Goal: Task Accomplishment & Management: Manage account settings

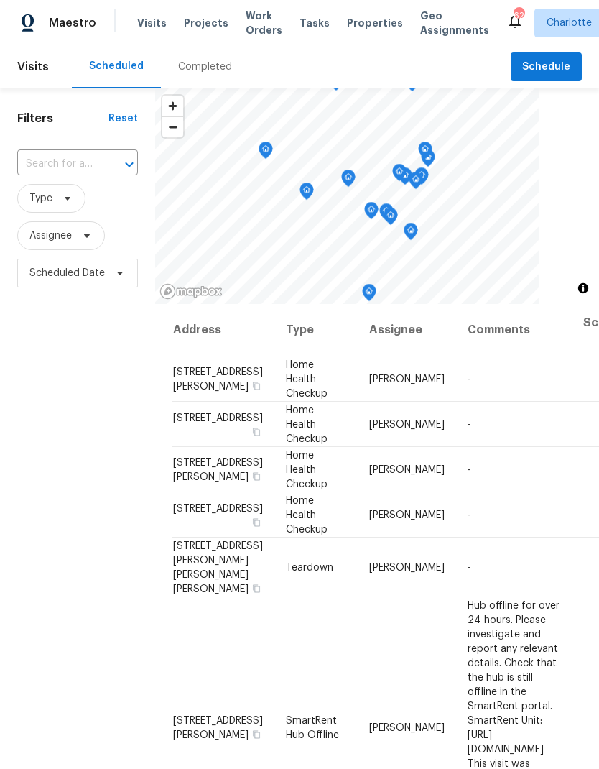
click at [178, 68] on div "Completed" at bounding box center [205, 67] width 54 height 14
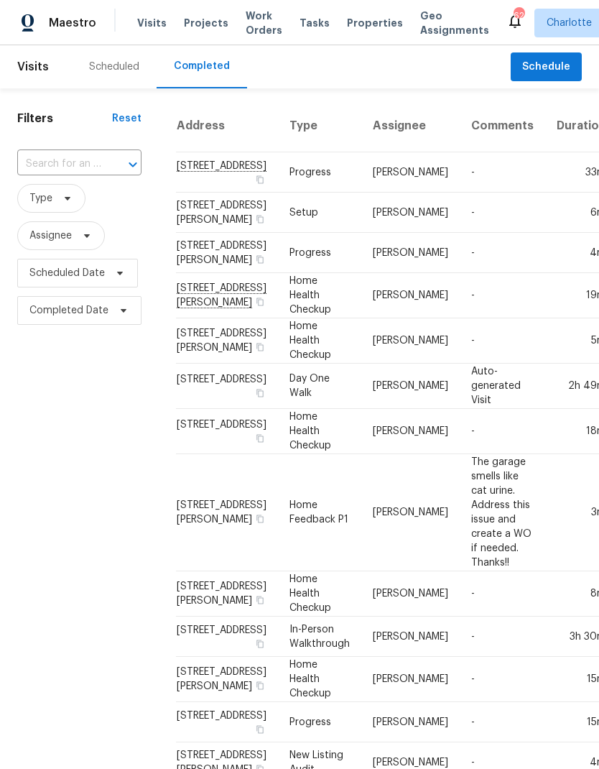
click at [44, 164] on input "text" at bounding box center [59, 164] width 84 height 22
type input "1733 [PERSON_NAME]"
click at [69, 205] on li "[STREET_ADDRESS]" at bounding box center [78, 197] width 122 height 24
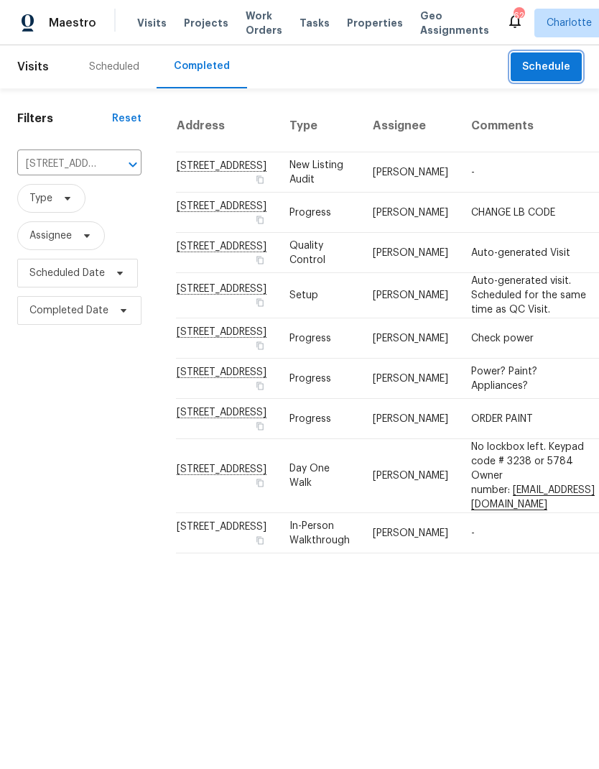
click at [565, 69] on span "Schedule" at bounding box center [546, 67] width 48 height 18
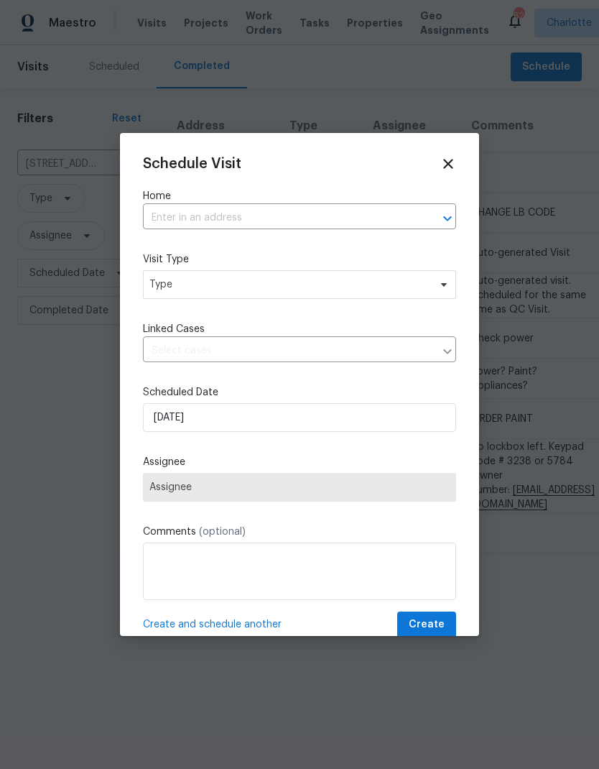
click at [444, 215] on icon "Open" at bounding box center [447, 218] width 17 height 17
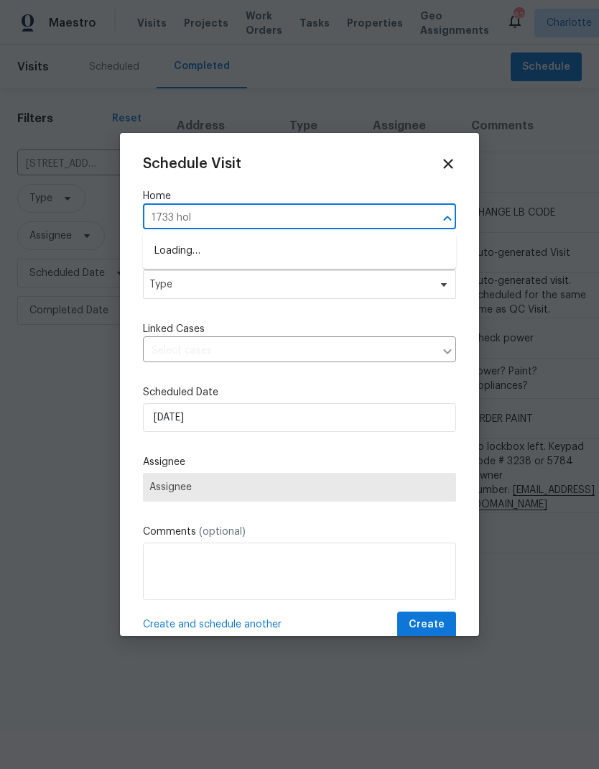
type input "1733 [PERSON_NAME]"
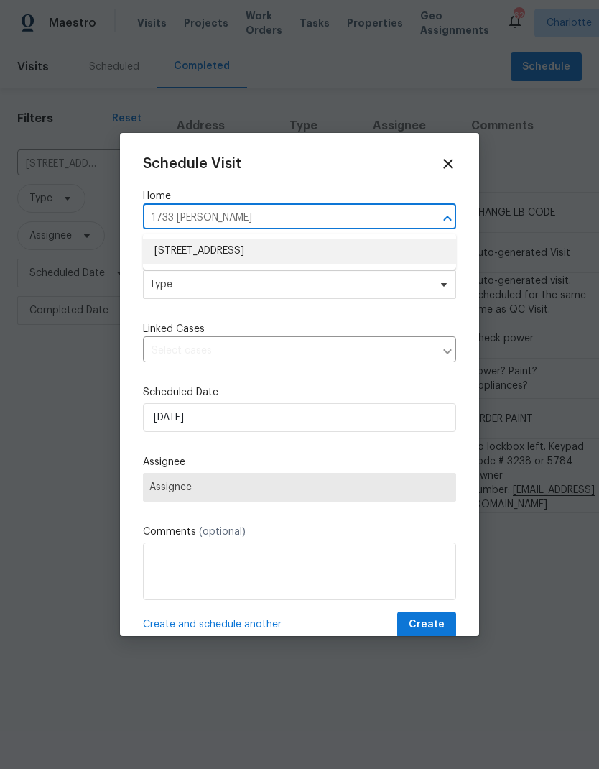
click at [332, 246] on li "[STREET_ADDRESS]" at bounding box center [299, 251] width 313 height 24
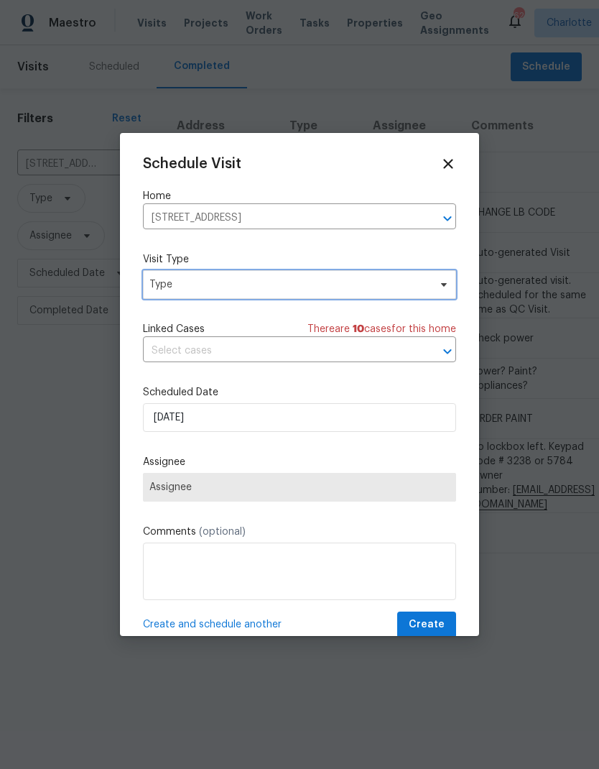
click at [442, 287] on icon at bounding box center [443, 284] width 11 height 11
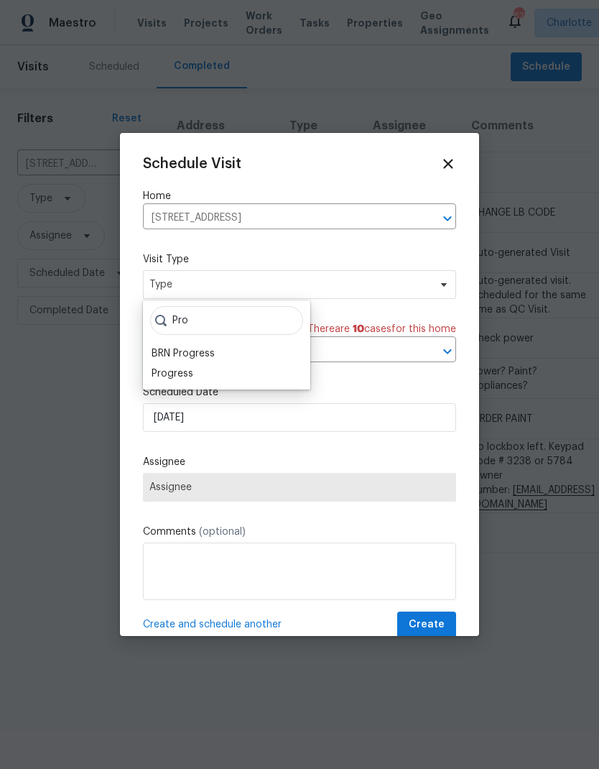
type input "Pro"
click at [164, 377] on div "Progress" at bounding box center [173, 373] width 42 height 14
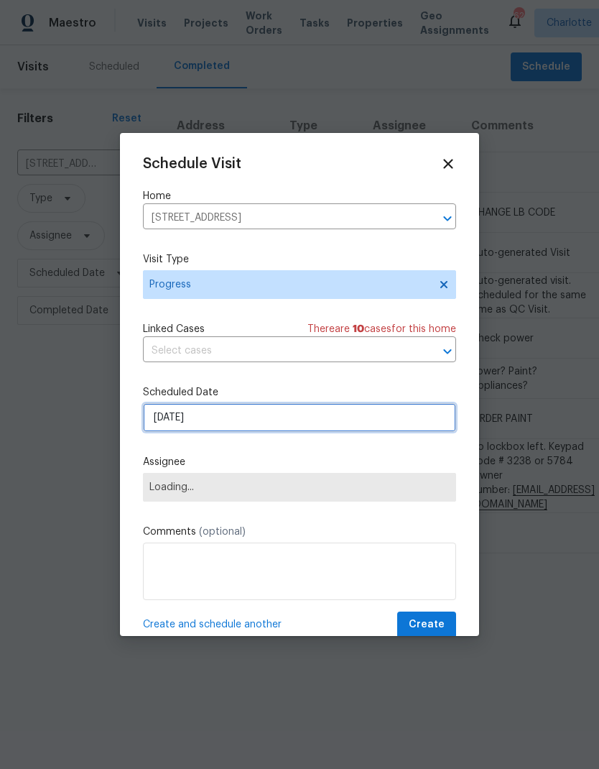
click at [425, 422] on input "8/11/2025" at bounding box center [299, 417] width 313 height 29
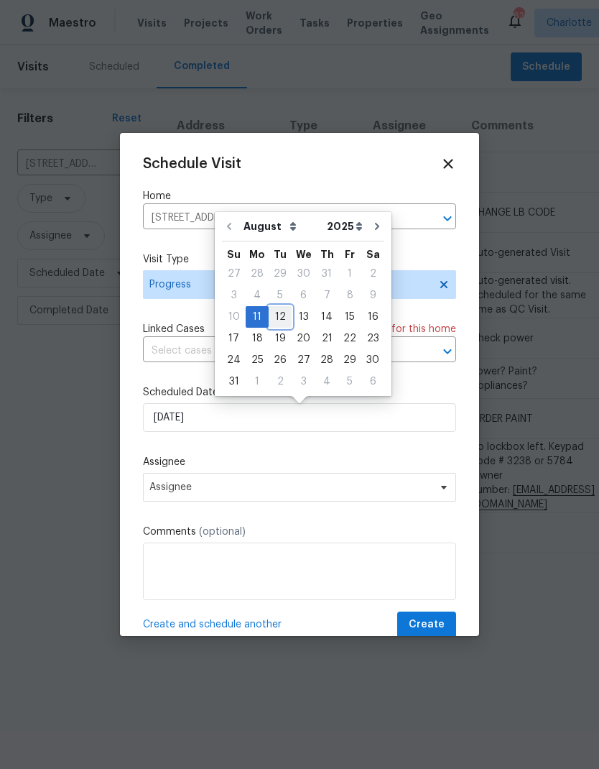
click at [274, 317] on div "12" at bounding box center [280, 317] width 23 height 20
type input "8/12/2025"
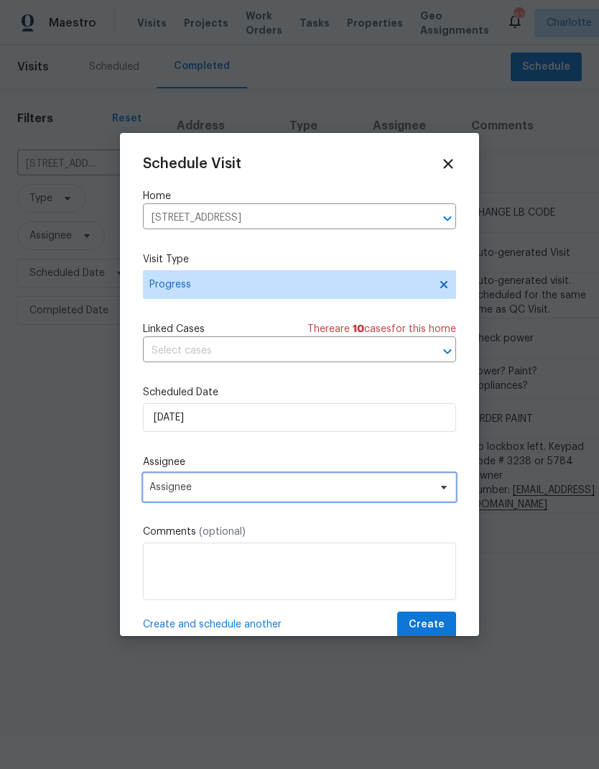
click at [429, 493] on span "Assignee" at bounding box center [290, 486] width 282 height 11
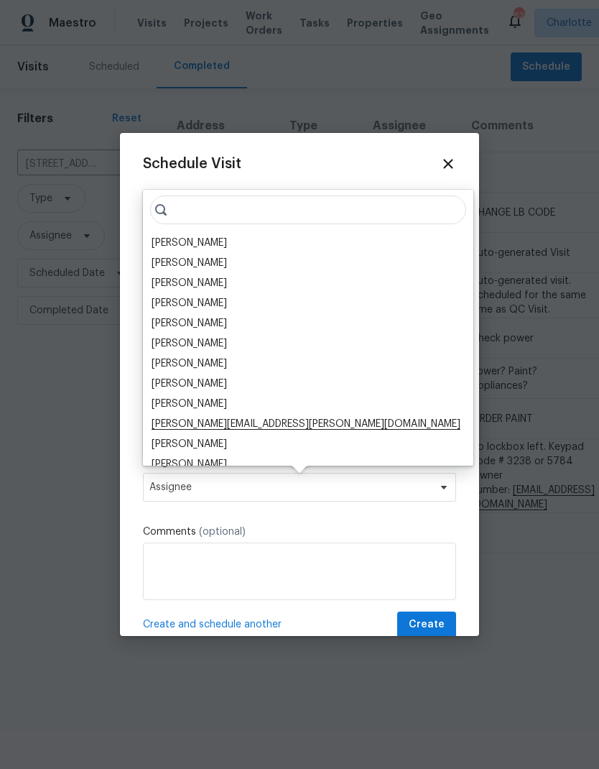
click at [165, 244] on div "[PERSON_NAME]" at bounding box center [189, 243] width 75 height 14
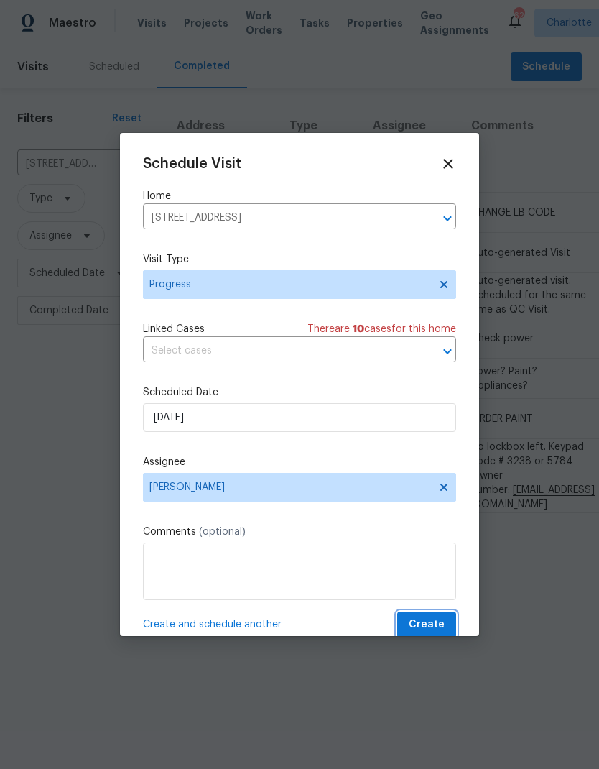
click at [433, 625] on span "Create" at bounding box center [427, 625] width 36 height 18
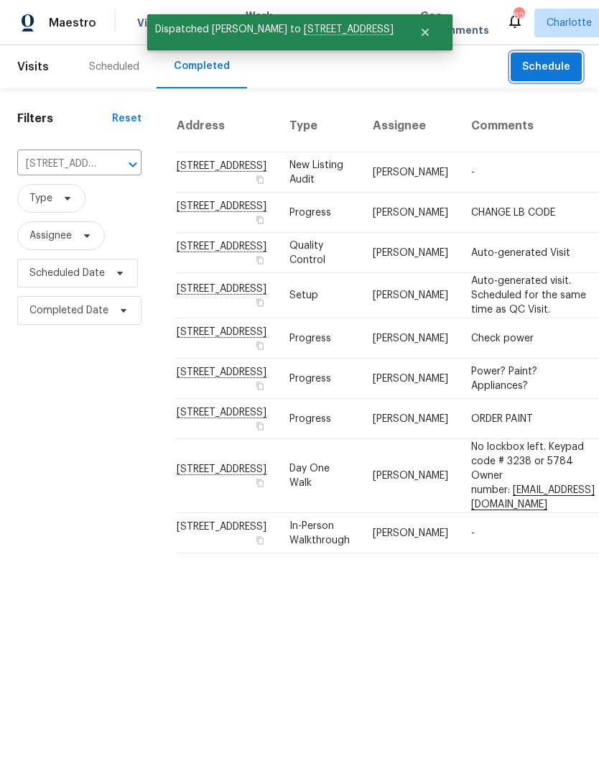
click at [111, 166] on icon "Clear" at bounding box center [114, 164] width 9 height 9
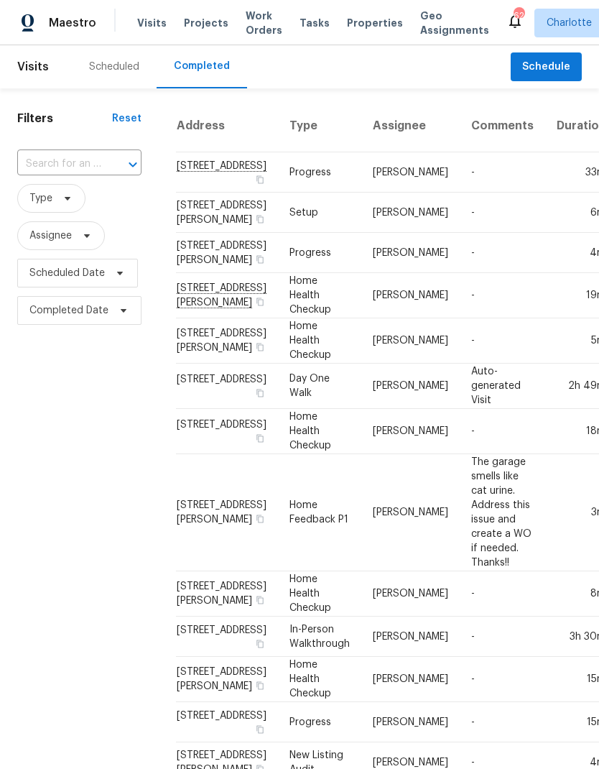
click at [52, 160] on input "text" at bounding box center [59, 164] width 84 height 22
type input "2008 sar"
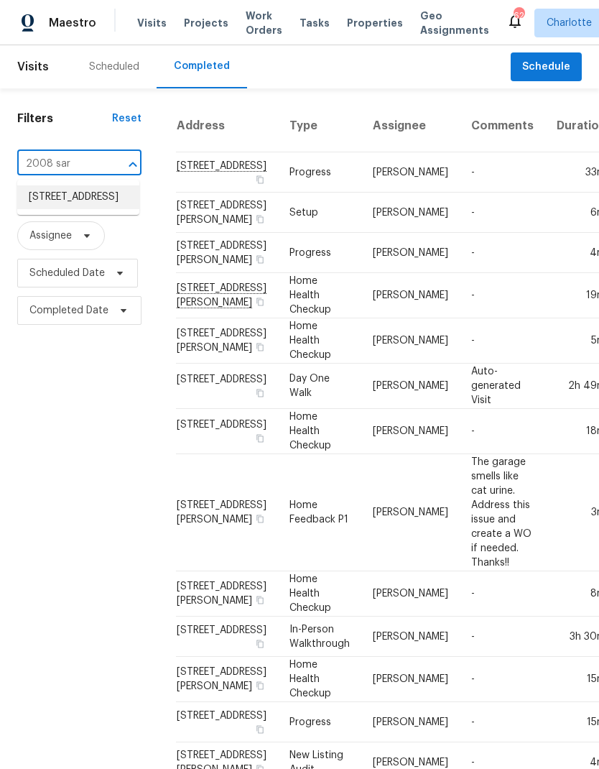
click at [45, 203] on li "2008 Sarn Ct, Gastonia, NC 28054" at bounding box center [78, 197] width 122 height 24
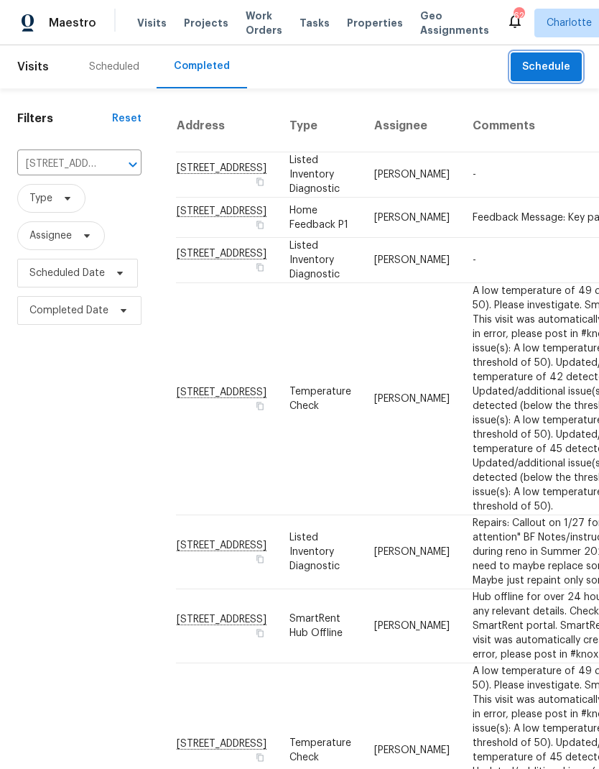
click at [570, 66] on span "Schedule" at bounding box center [546, 67] width 48 height 18
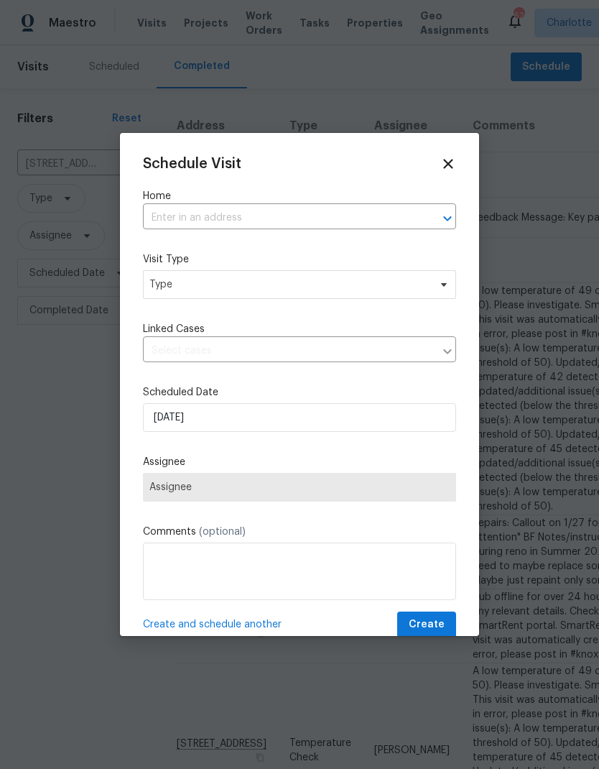
click at [440, 218] on icon "Open" at bounding box center [447, 218] width 17 height 17
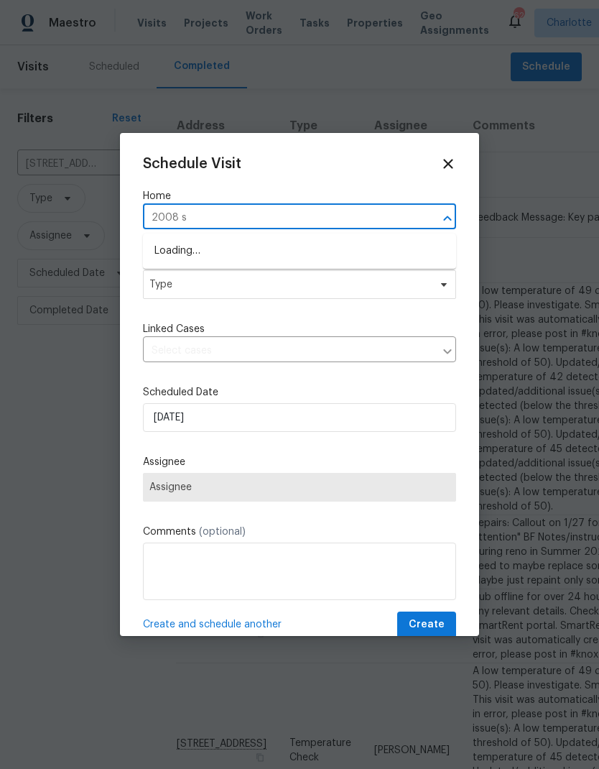
type input "2008 sa"
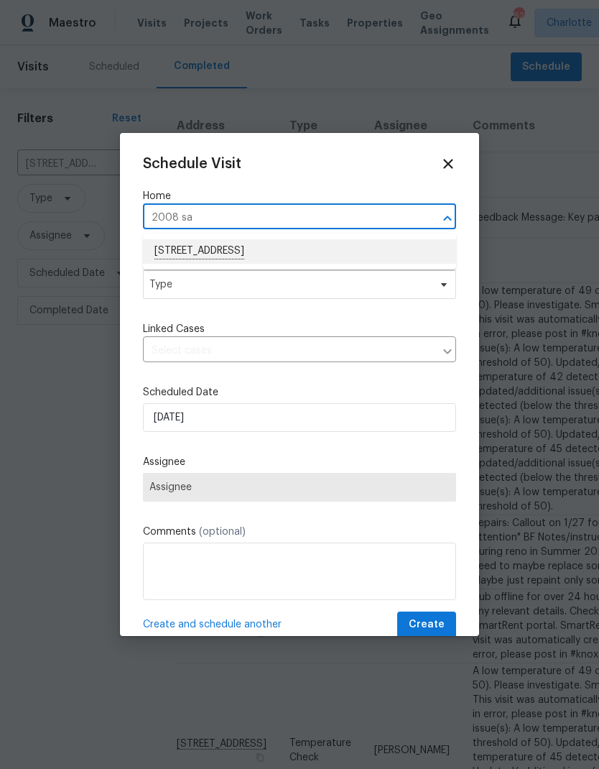
click at [301, 256] on li "2008 Sarn Ct, Gastonia, NC 28054" at bounding box center [299, 251] width 313 height 24
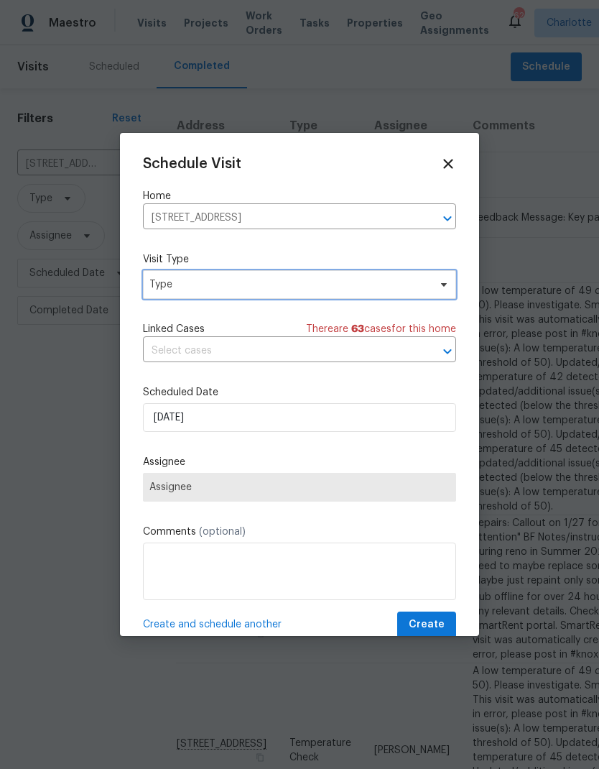
click at [440, 287] on icon at bounding box center [443, 284] width 11 height 11
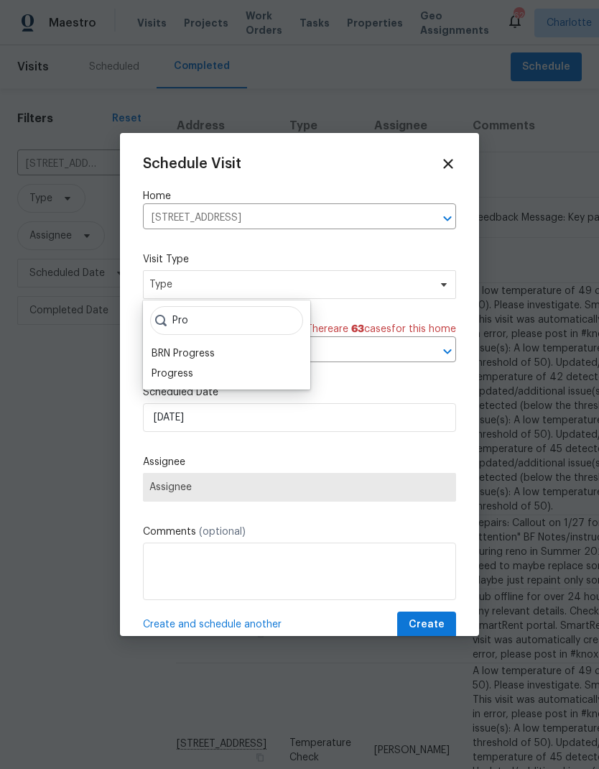
type input "Pro"
click at [159, 377] on div "Progress" at bounding box center [173, 373] width 42 height 14
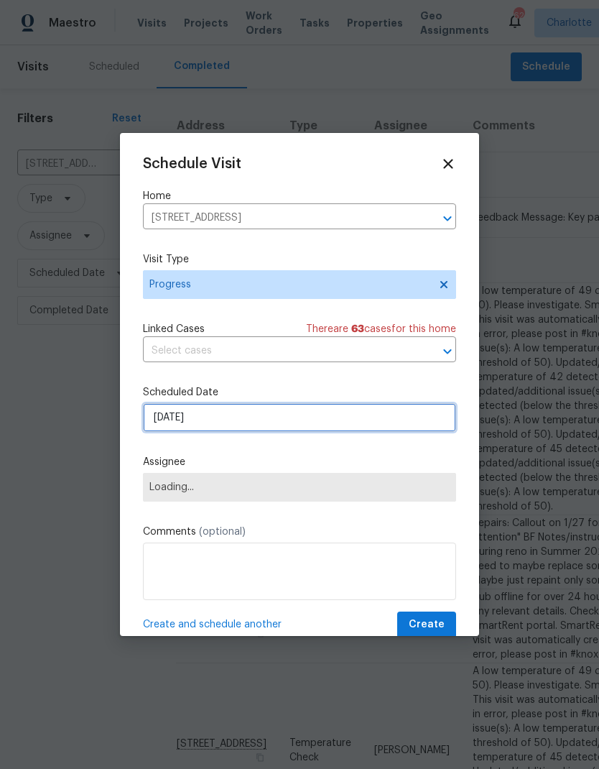
click at [433, 423] on input "8/11/2025" at bounding box center [299, 417] width 313 height 29
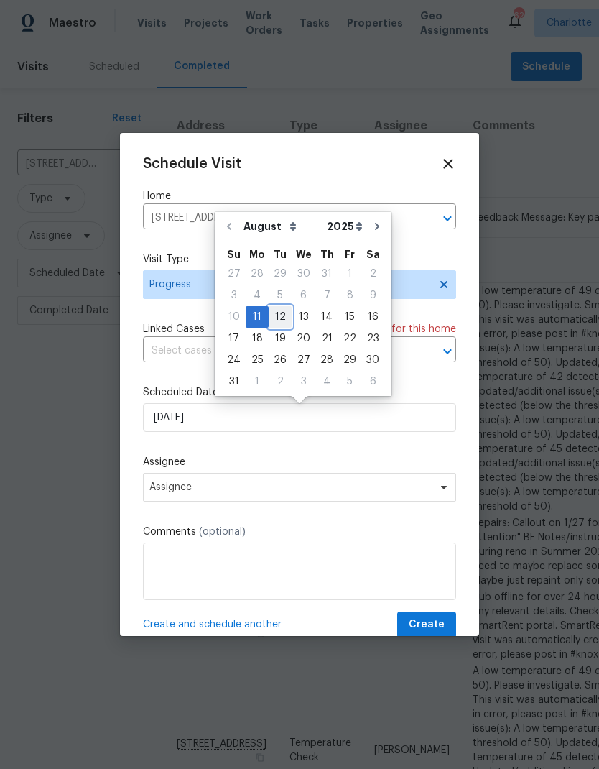
click at [280, 315] on div "12" at bounding box center [280, 317] width 23 height 20
type input "8/12/2025"
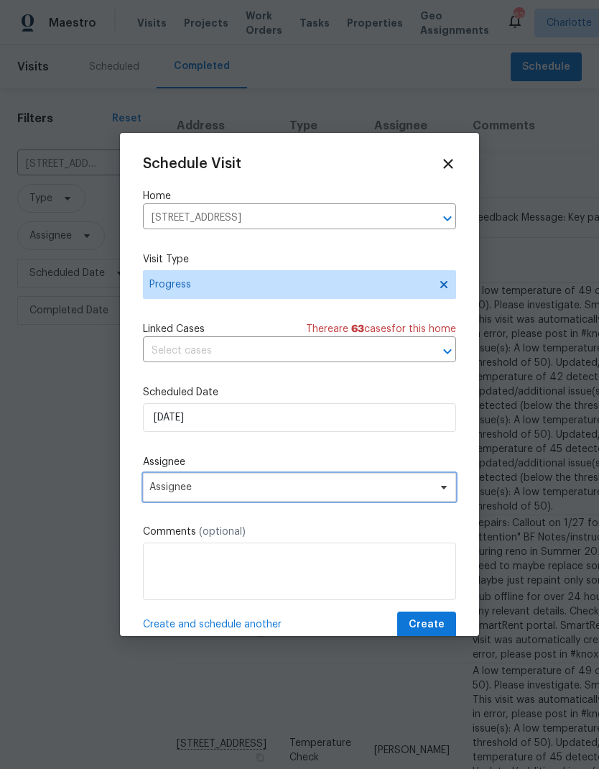
click at [439, 493] on icon at bounding box center [443, 486] width 11 height 11
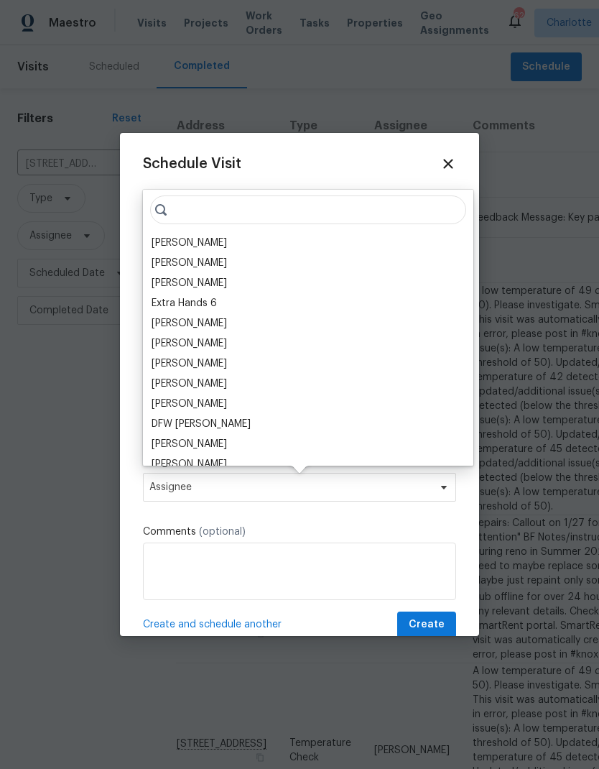
click at [163, 244] on div "[PERSON_NAME]" at bounding box center [189, 243] width 75 height 14
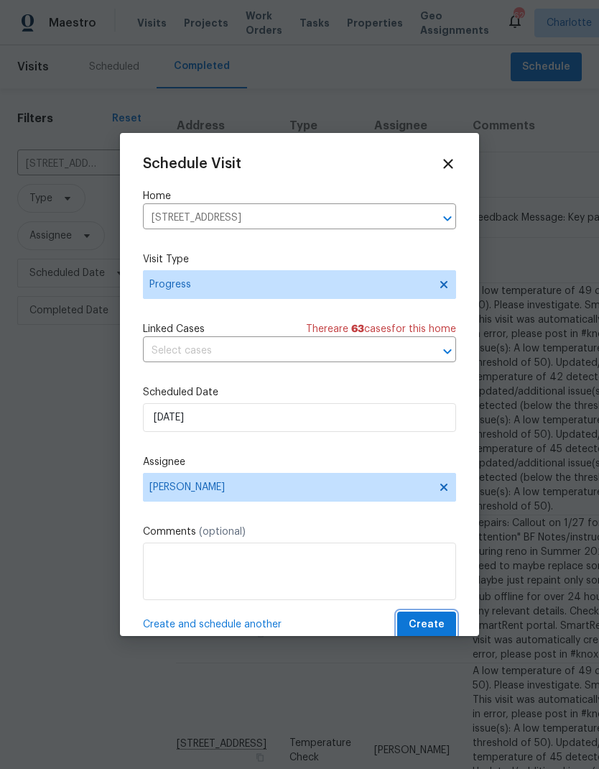
click at [437, 626] on span "Create" at bounding box center [427, 625] width 36 height 18
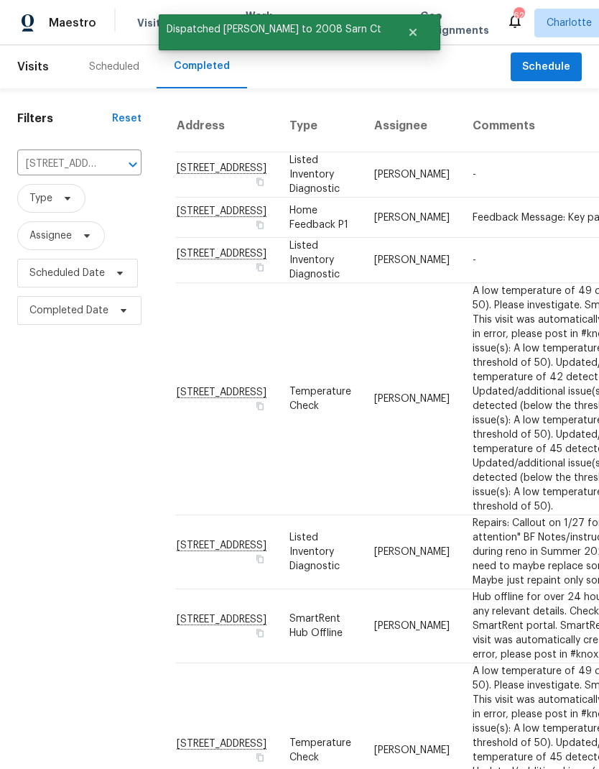
click at [81, 170] on input "2008 Sarn Ct, Gastonia, NC 28054" at bounding box center [59, 164] width 84 height 22
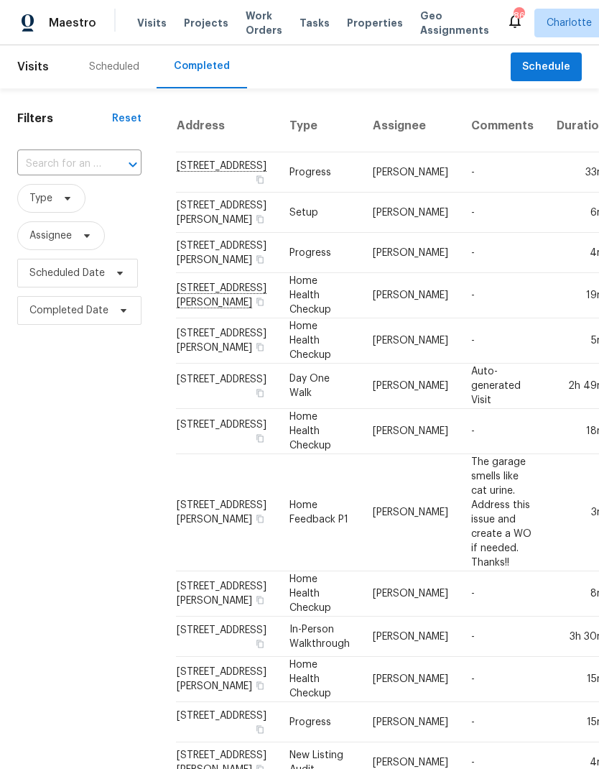
click at [70, 156] on input "text" at bounding box center [59, 164] width 84 height 22
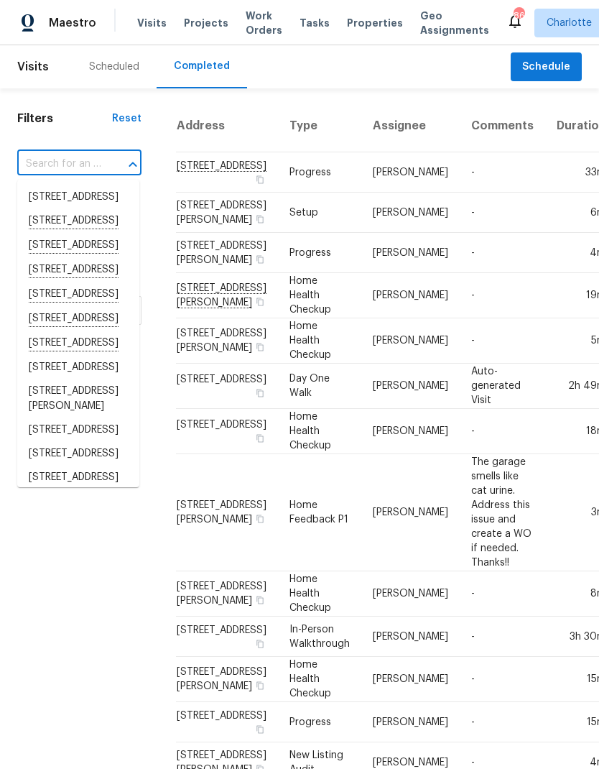
click at [137, 20] on span "Visits" at bounding box center [151, 23] width 29 height 14
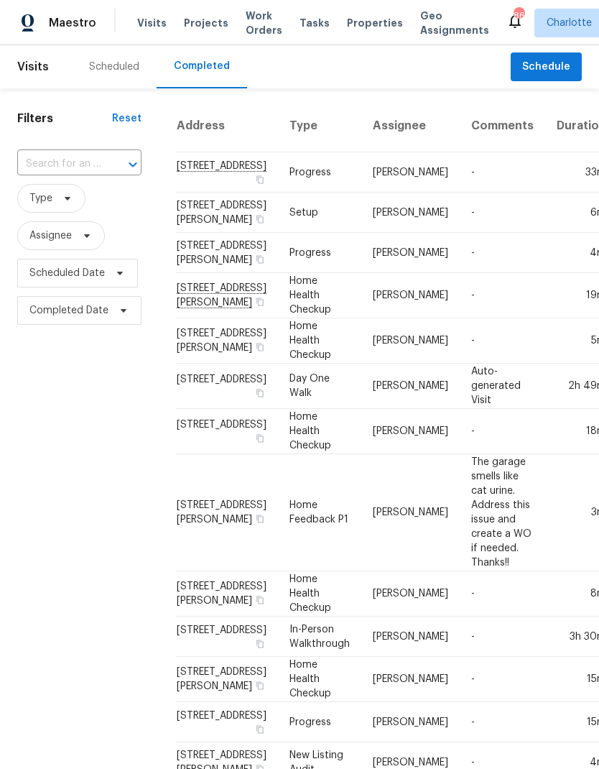
click at [101, 65] on div "Scheduled" at bounding box center [114, 67] width 50 height 14
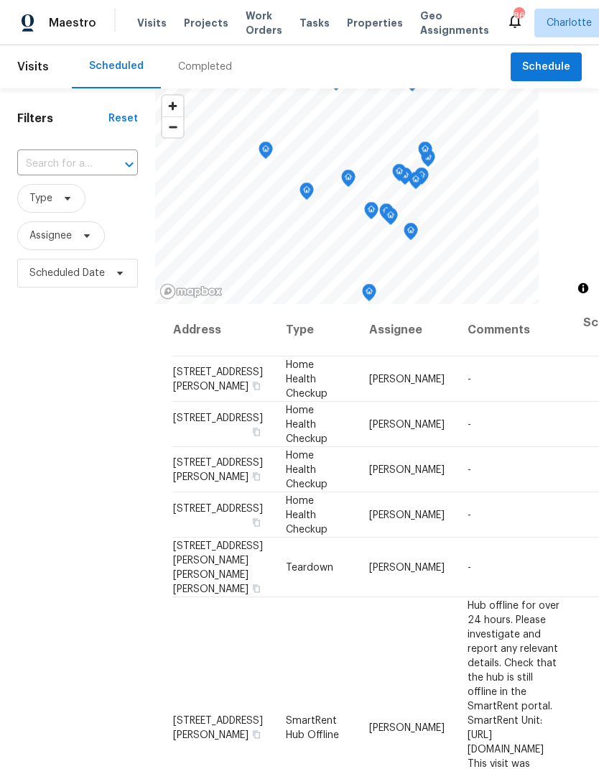
click at [37, 157] on input "text" at bounding box center [57, 164] width 80 height 22
type input "1819 dan"
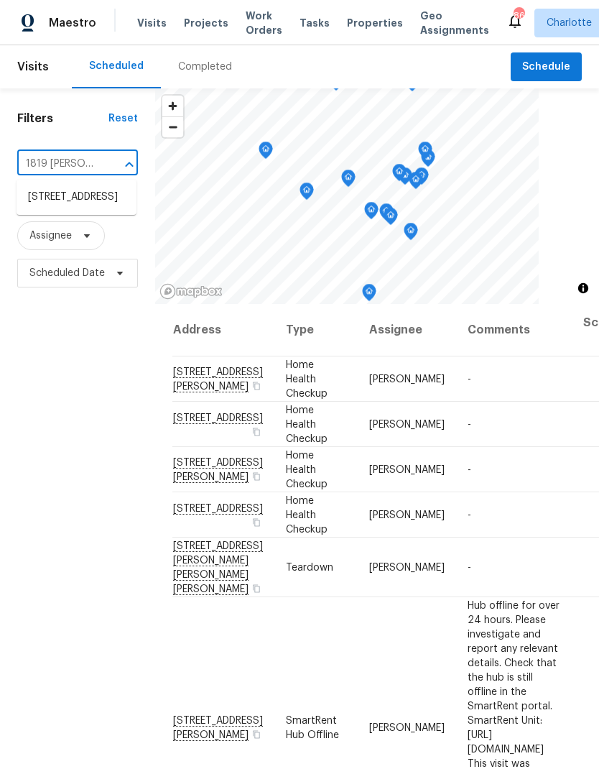
click at [65, 204] on li "1819 Danbury St, Gastonia, NC 28052" at bounding box center [77, 197] width 120 height 24
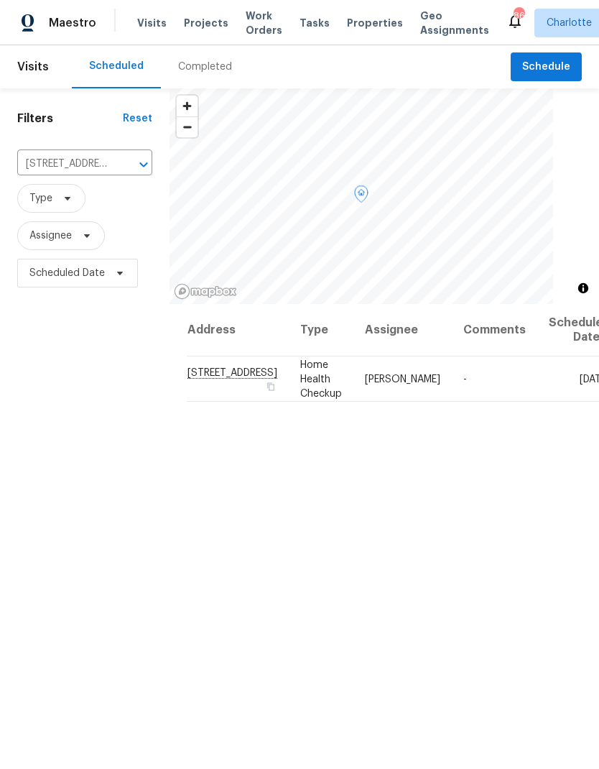
click at [0, 0] on icon at bounding box center [0, 0] width 0 height 0
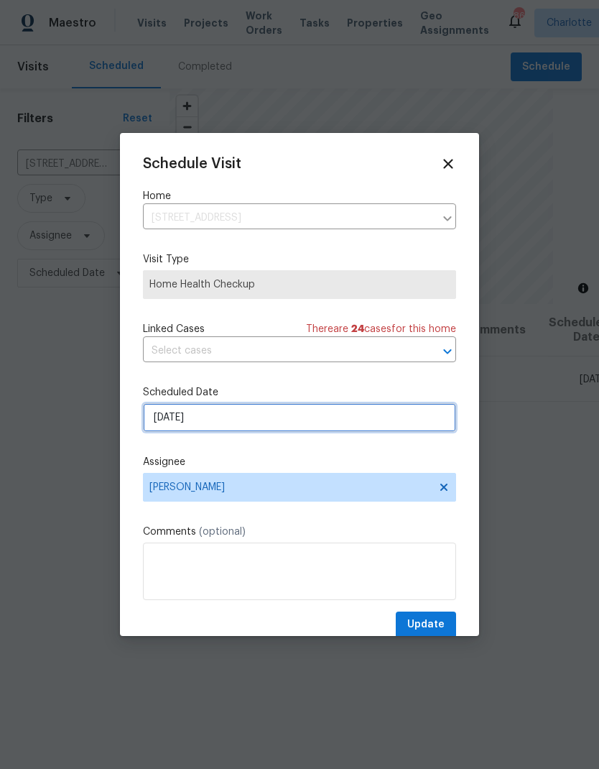
click at [356, 422] on input "8/11/2025" at bounding box center [299, 417] width 313 height 29
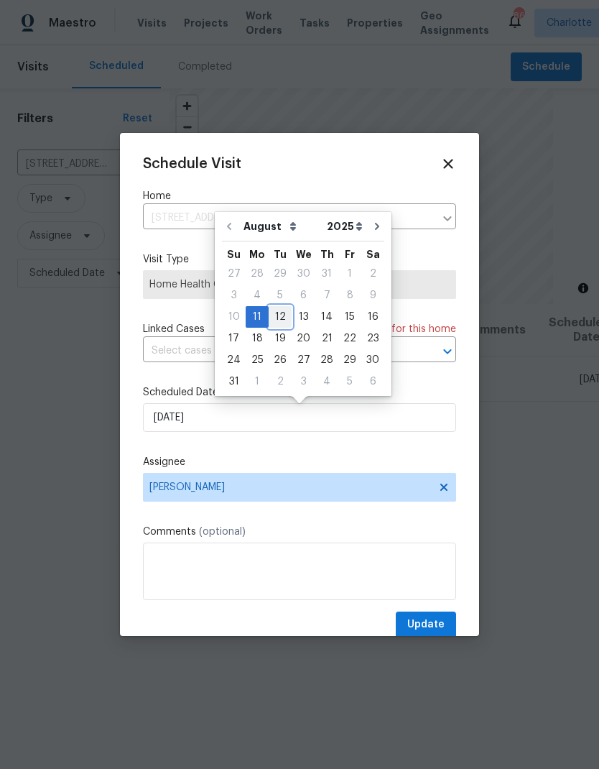
click at [277, 317] on div "12" at bounding box center [280, 317] width 23 height 20
type input "8/12/2025"
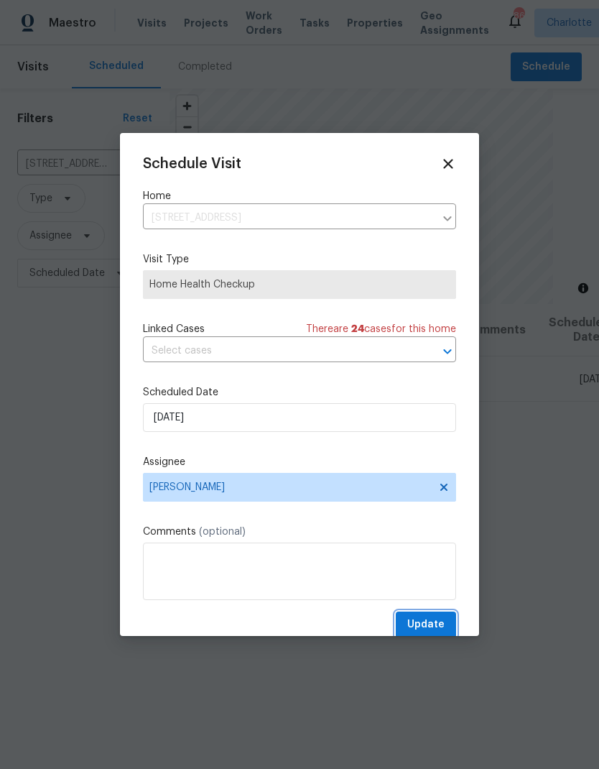
click at [432, 631] on span "Update" at bounding box center [425, 625] width 37 height 18
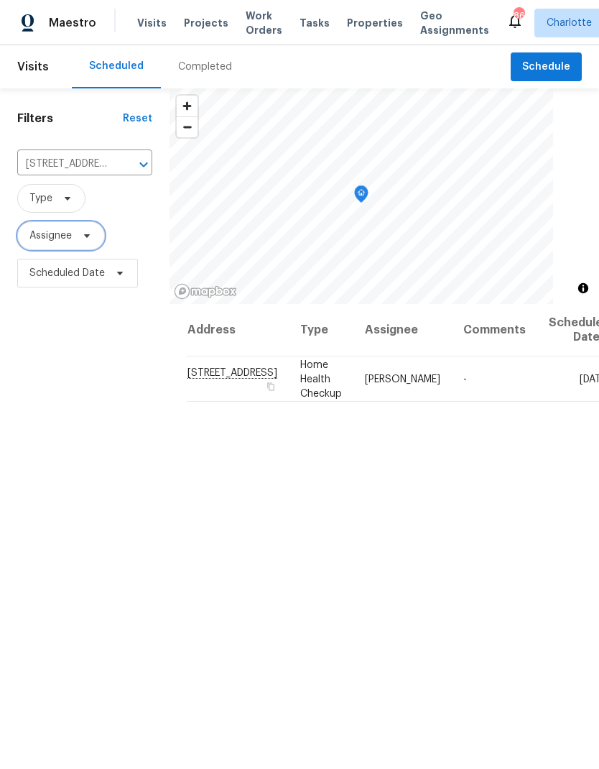
click at [66, 241] on span "Assignee" at bounding box center [50, 235] width 42 height 14
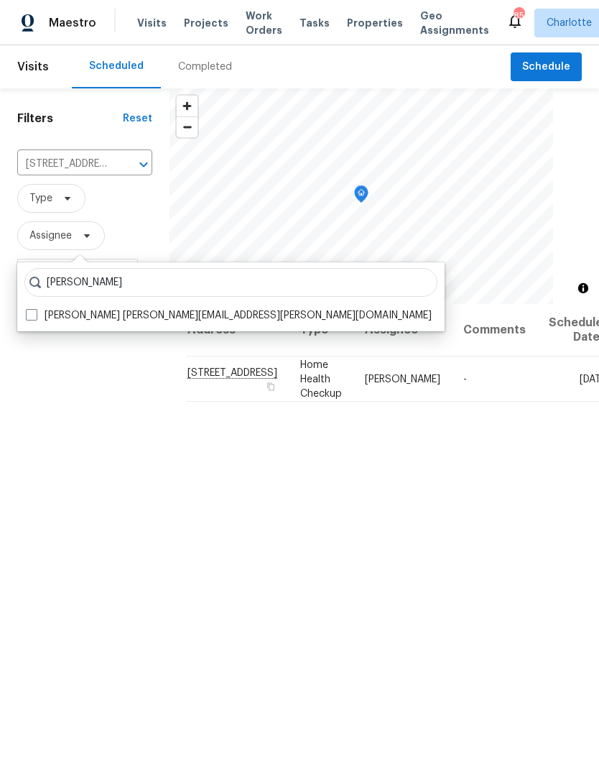
type input "[PERSON_NAME]"
click at [32, 311] on span at bounding box center [31, 314] width 11 height 11
click at [32, 311] on input "Ryan Carder ryan.carder@opendoor.com" at bounding box center [30, 312] width 9 height 9
checkbox input "true"
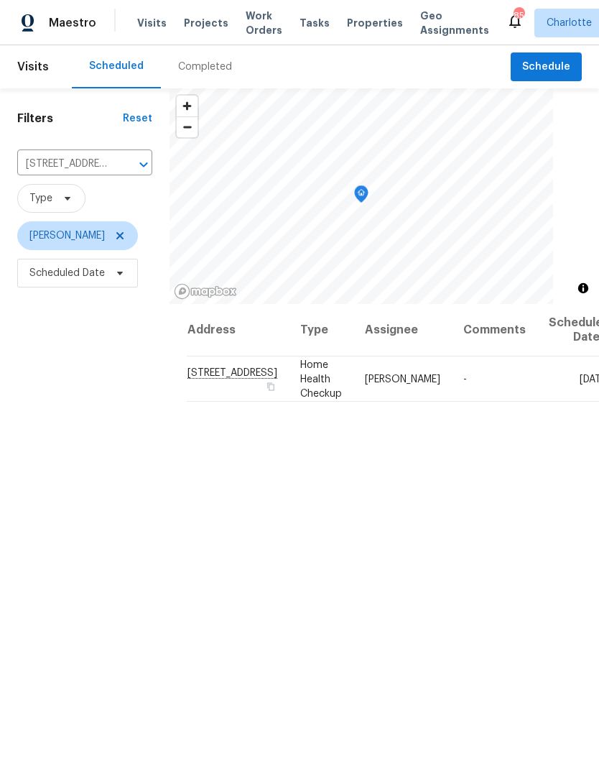
click at [118, 168] on icon "Clear" at bounding box center [125, 164] width 14 height 14
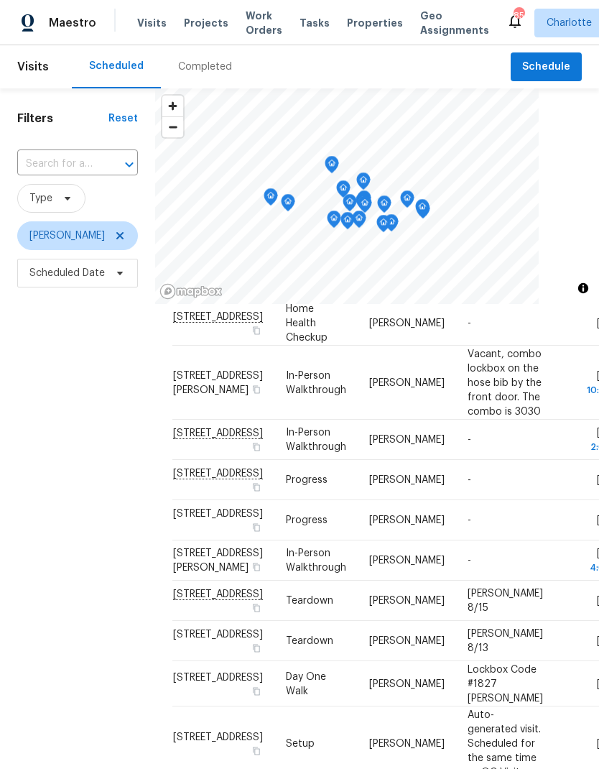
scroll to position [189, 0]
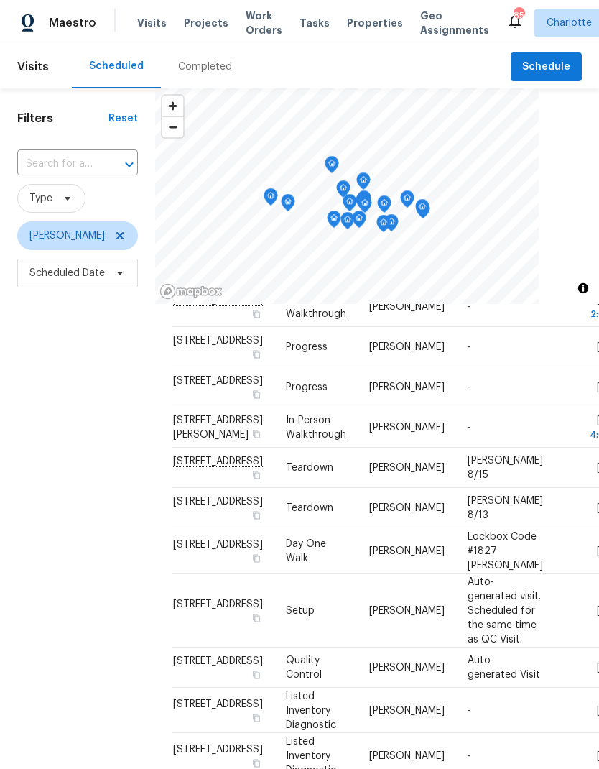
click at [0, 0] on icon at bounding box center [0, 0] width 0 height 0
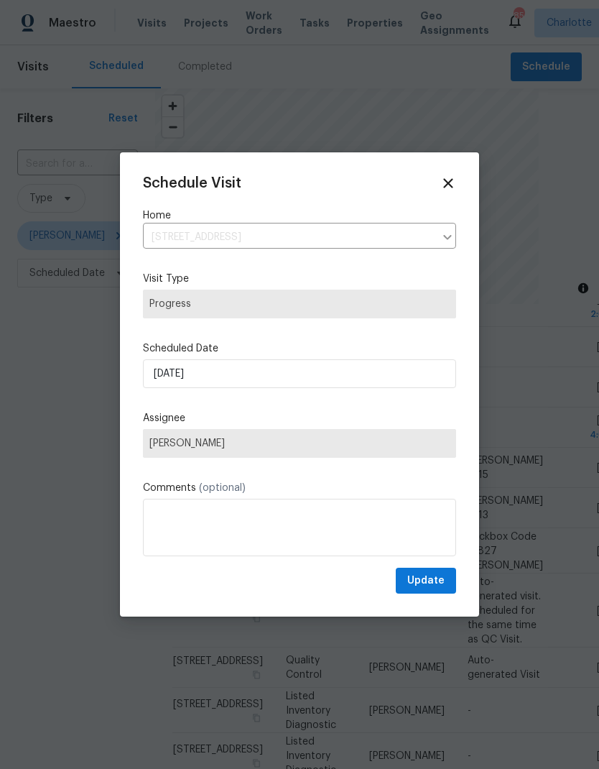
click at [547, 432] on div at bounding box center [299, 384] width 599 height 769
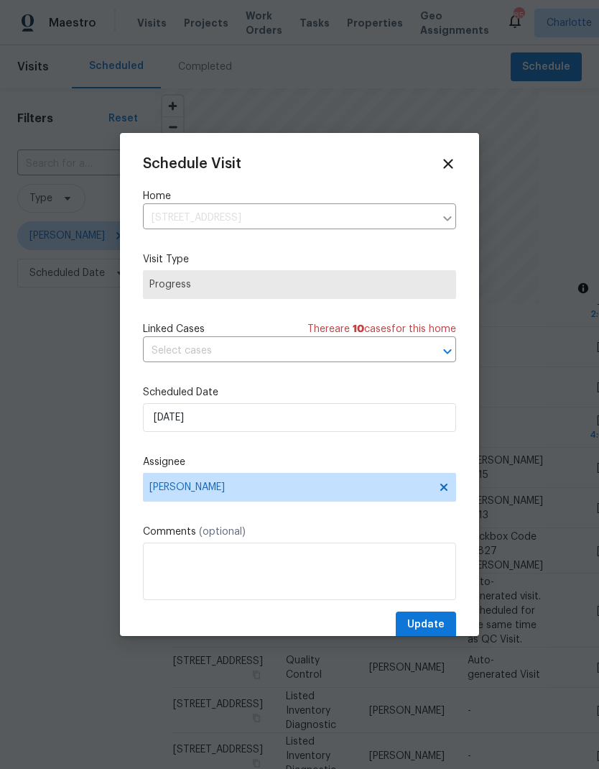
click at [425, 289] on span "Progress" at bounding box center [299, 284] width 300 height 14
click at [448, 162] on icon at bounding box center [447, 163] width 9 height 9
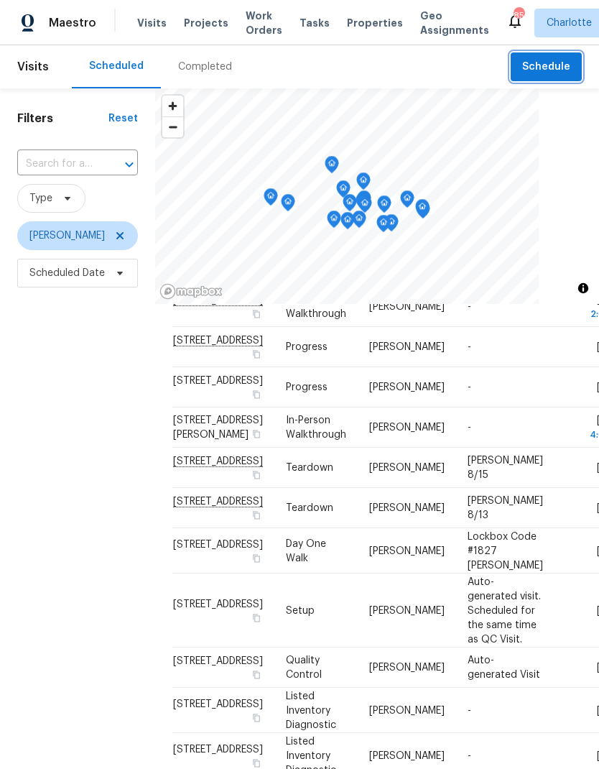
click at [551, 71] on span "Schedule" at bounding box center [546, 67] width 48 height 18
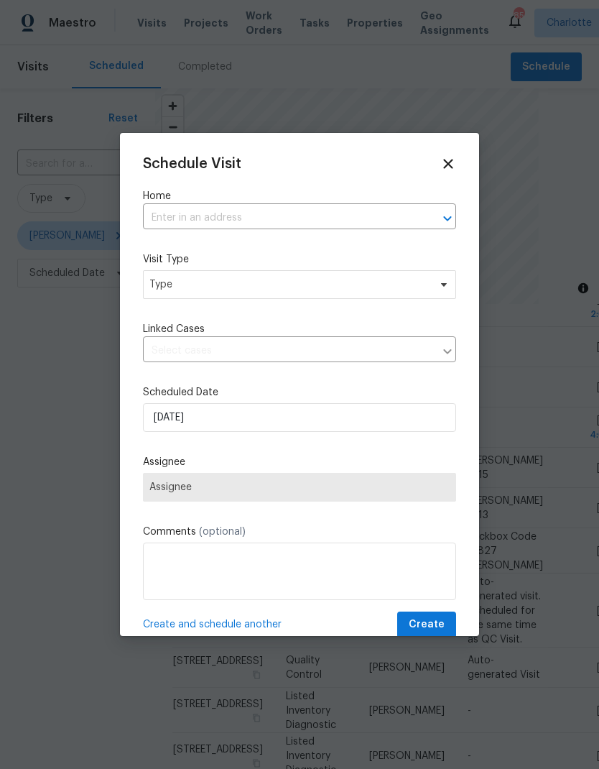
click at [430, 218] on div at bounding box center [437, 218] width 37 height 20
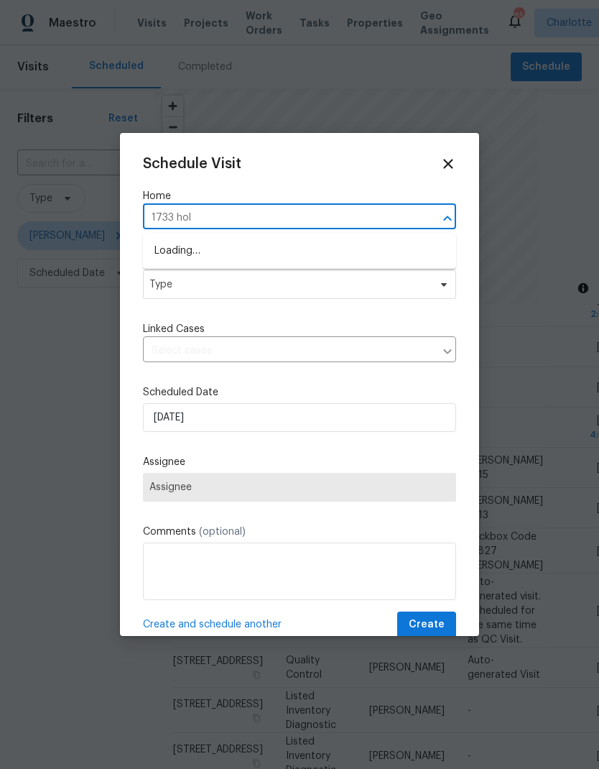
type input "1733 holl"
click at [344, 249] on li "1733 Hollybrook Ave, Gastonia, NC 28054" at bounding box center [299, 251] width 313 height 24
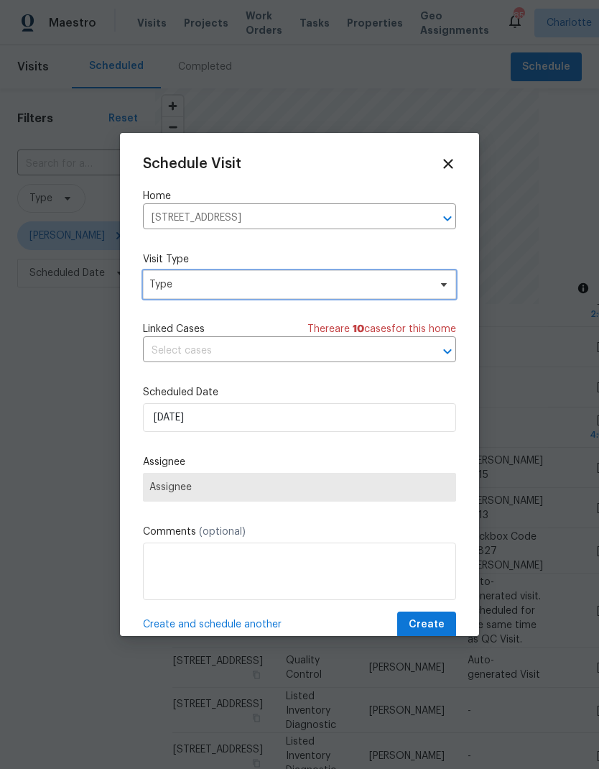
click at [445, 284] on icon at bounding box center [444, 285] width 6 height 4
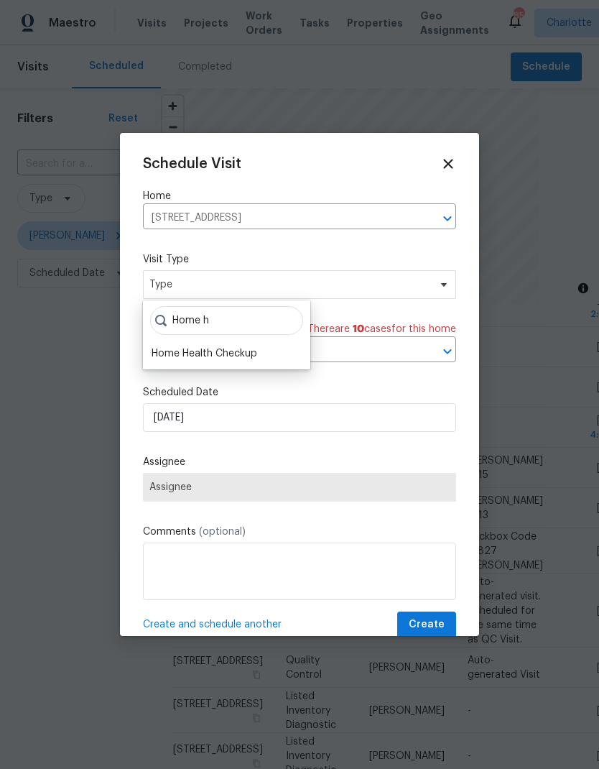
type input "Home h"
click at [236, 356] on div "Home Health Checkup" at bounding box center [205, 353] width 106 height 14
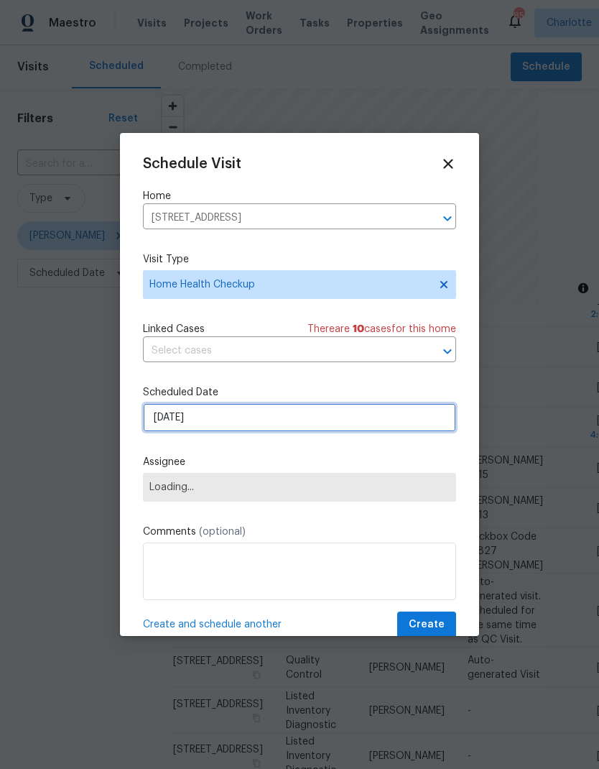
click at [427, 422] on input "8/11/2025" at bounding box center [299, 417] width 313 height 29
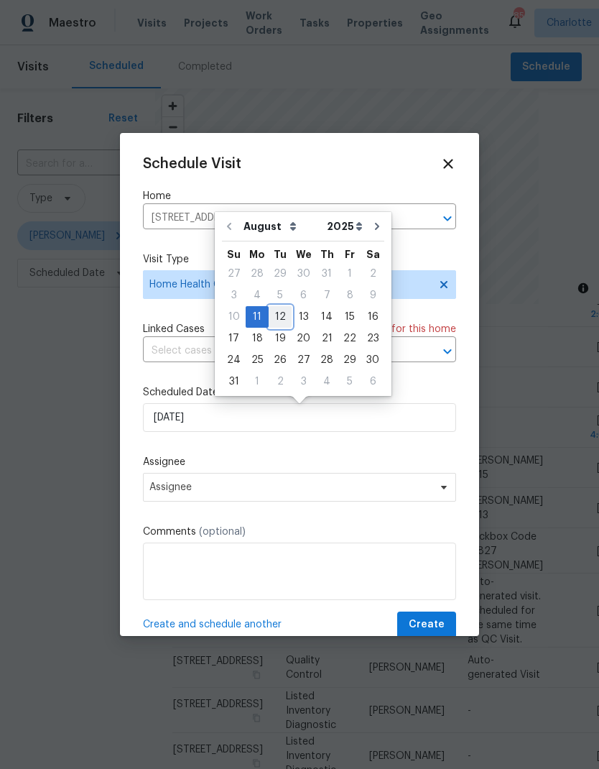
click at [274, 318] on div "12" at bounding box center [280, 317] width 23 height 20
type input "8/12/2025"
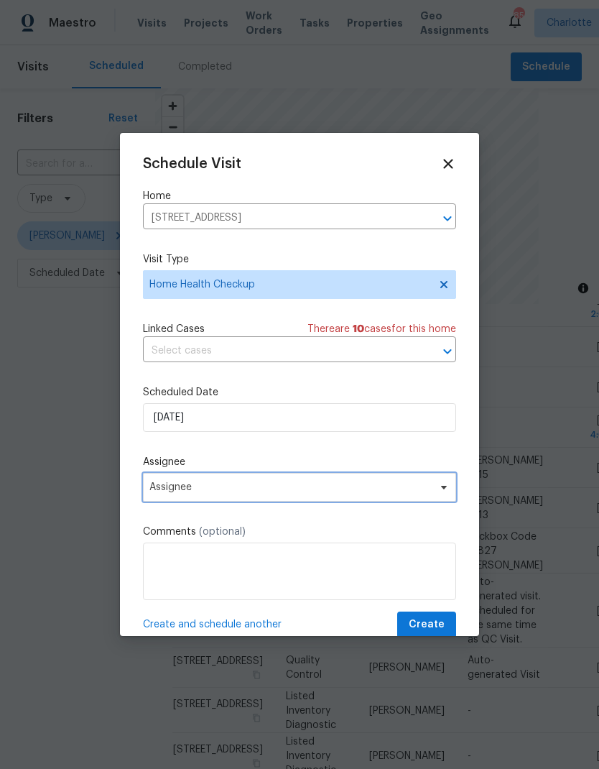
click at [437, 488] on span at bounding box center [442, 486] width 16 height 11
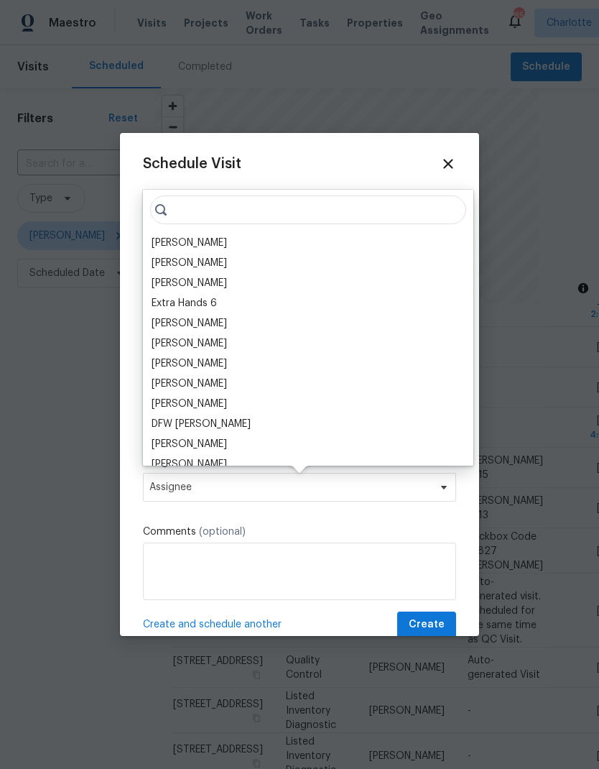
click at [166, 244] on div "[PERSON_NAME]" at bounding box center [189, 243] width 75 height 14
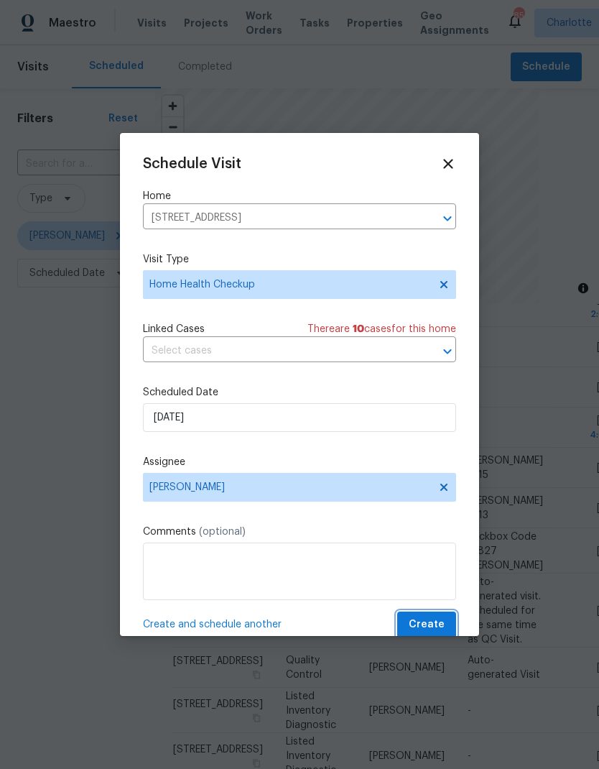
click at [428, 632] on span "Create" at bounding box center [427, 625] width 36 height 18
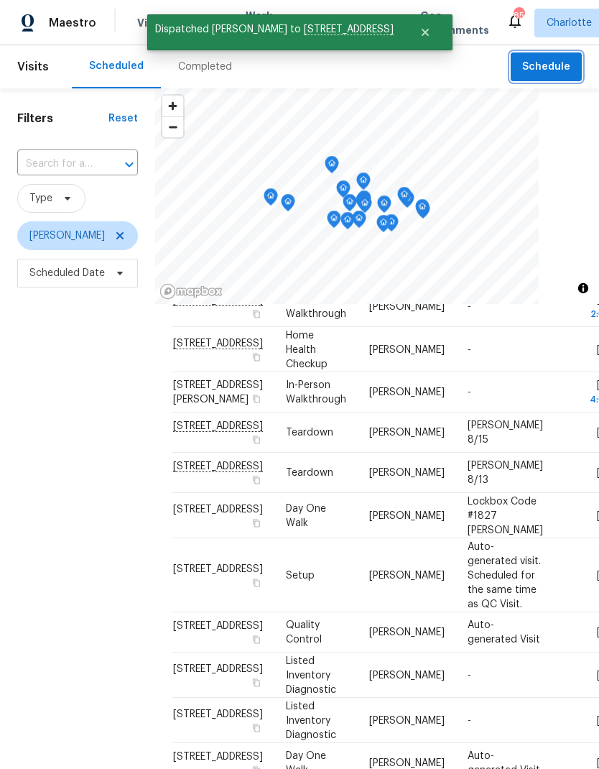
click at [559, 66] on span "Schedule" at bounding box center [546, 67] width 48 height 18
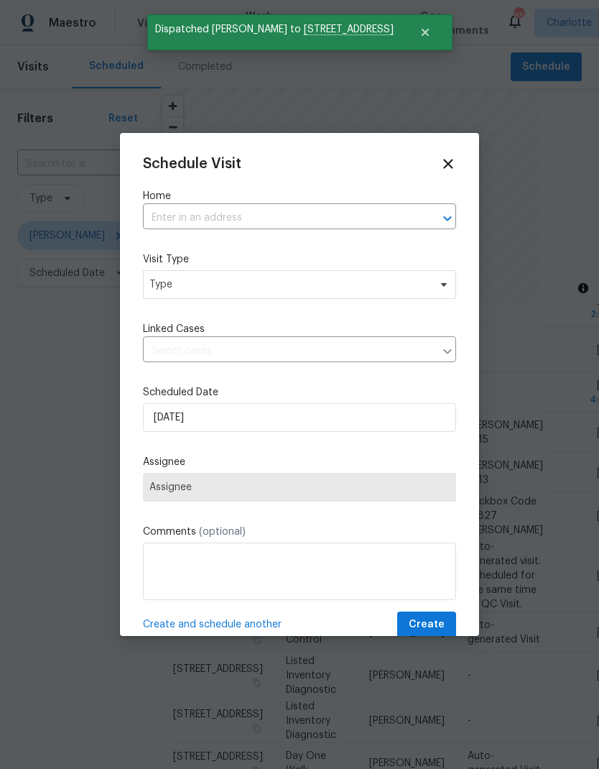
click at [445, 220] on icon "Open" at bounding box center [447, 217] width 8 height 5
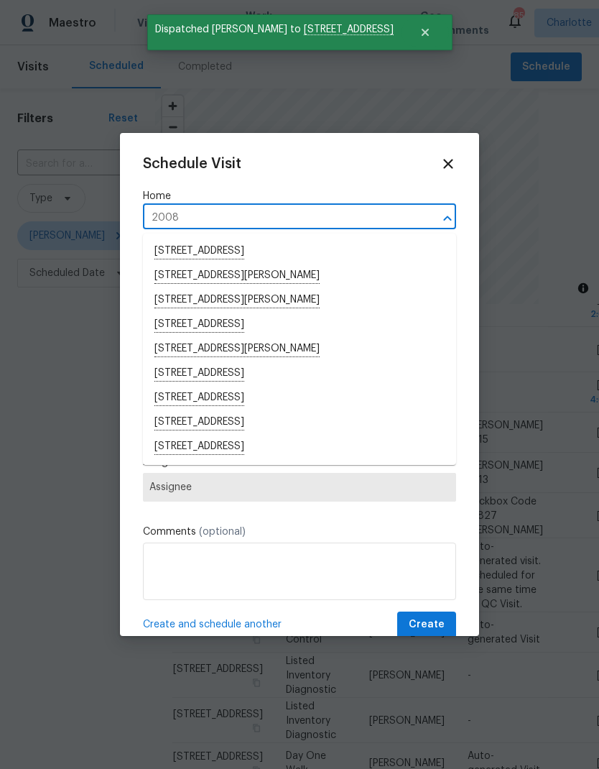
type input "2008 s"
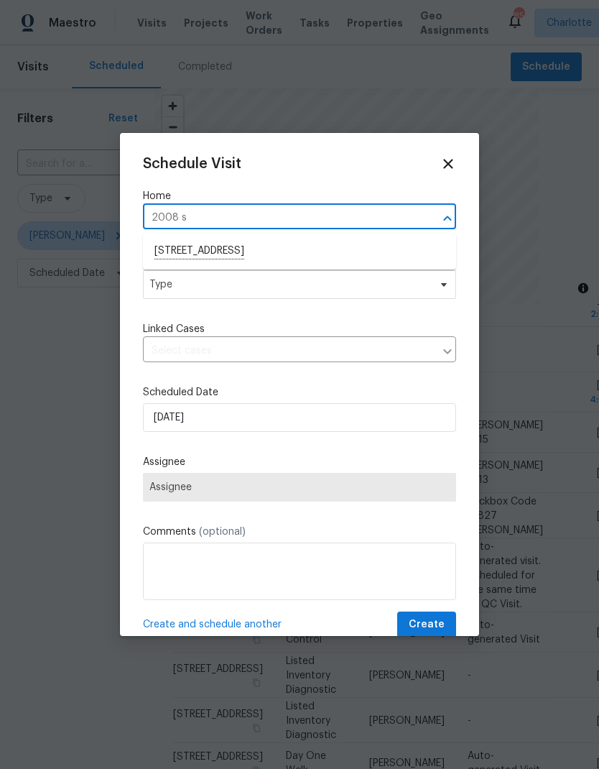
click at [292, 250] on li "2008 Sarn Ct, Gastonia, NC 28054" at bounding box center [299, 251] width 313 height 24
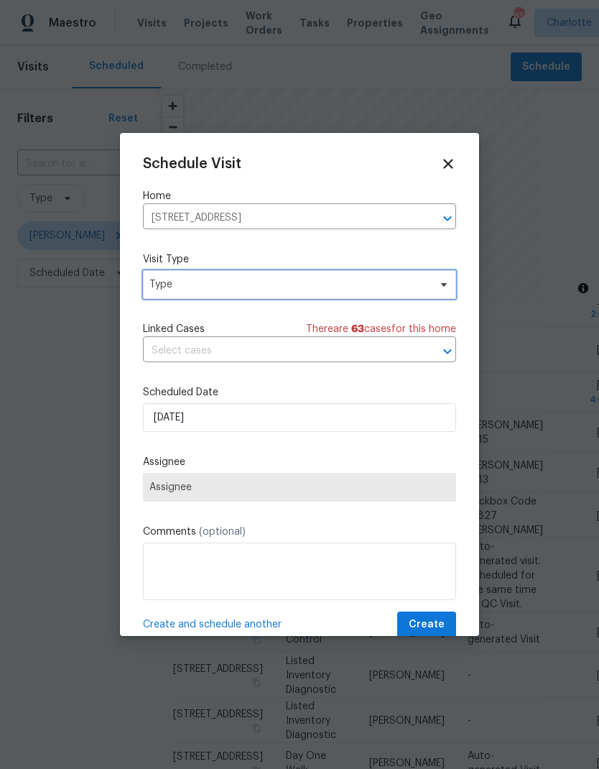
click at [442, 282] on icon at bounding box center [443, 284] width 11 height 11
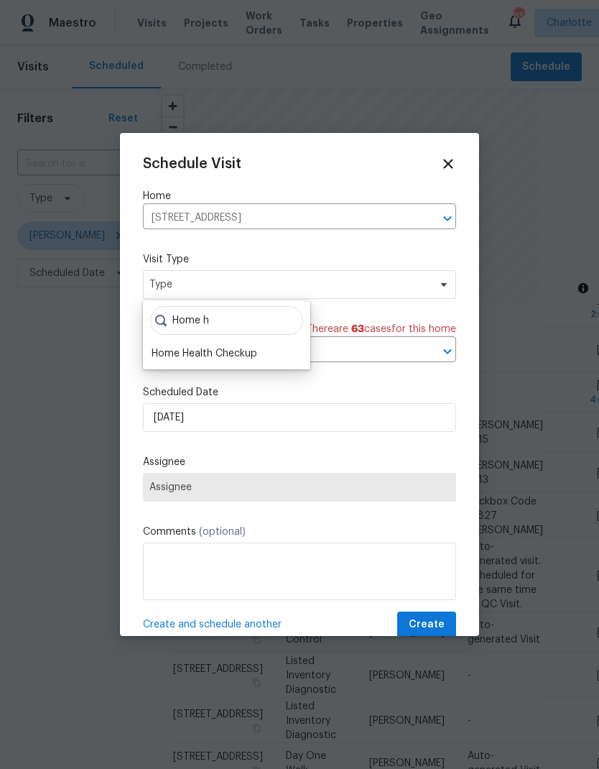
type input "Home h"
click at [257, 354] on div "Home Health Checkup" at bounding box center [205, 353] width 106 height 14
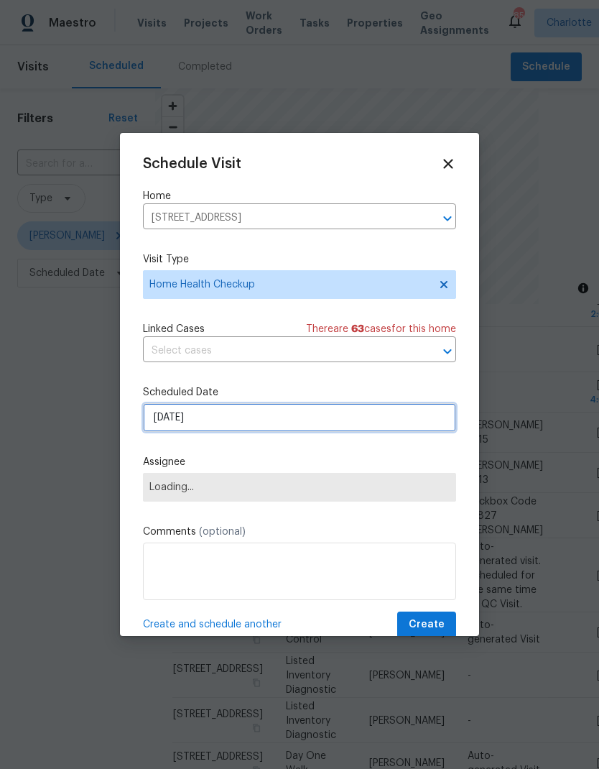
click at [423, 418] on input "8/11/2025" at bounding box center [299, 417] width 313 height 29
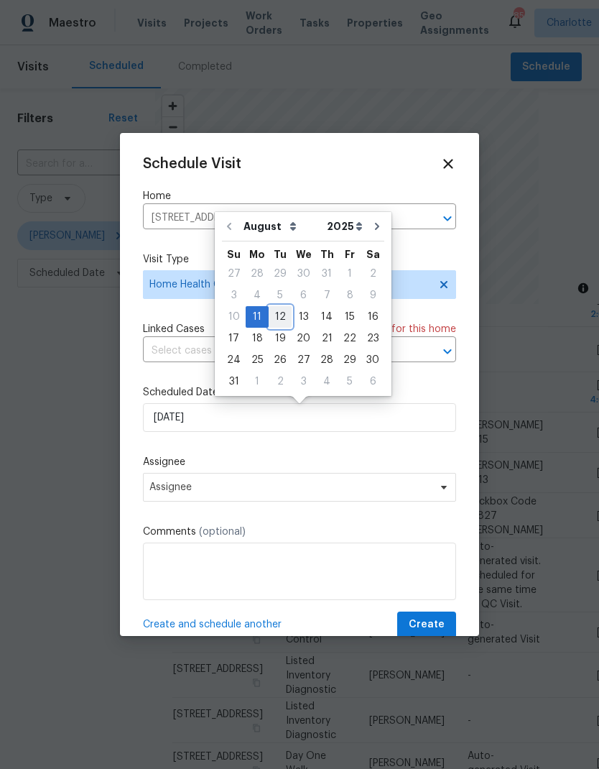
click at [285, 315] on div "12" at bounding box center [280, 317] width 23 height 20
type input "8/12/2025"
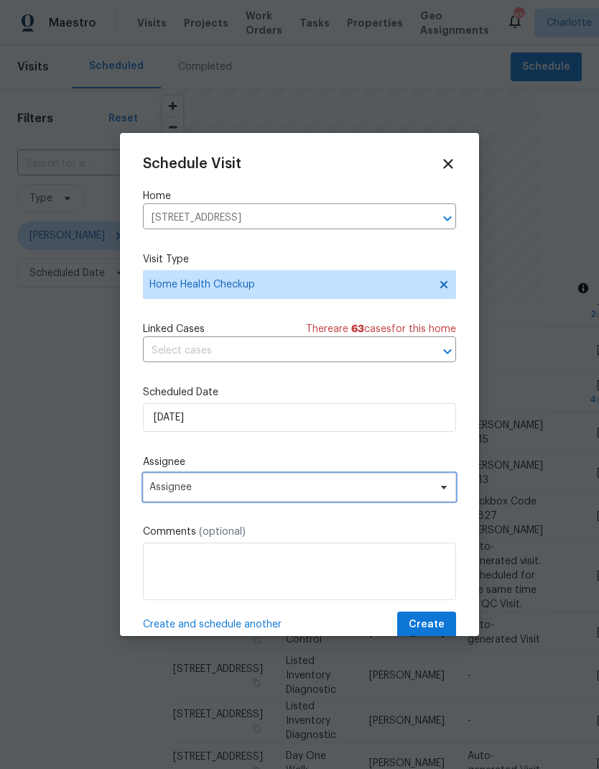
click at [450, 490] on span "Assignee" at bounding box center [299, 487] width 313 height 29
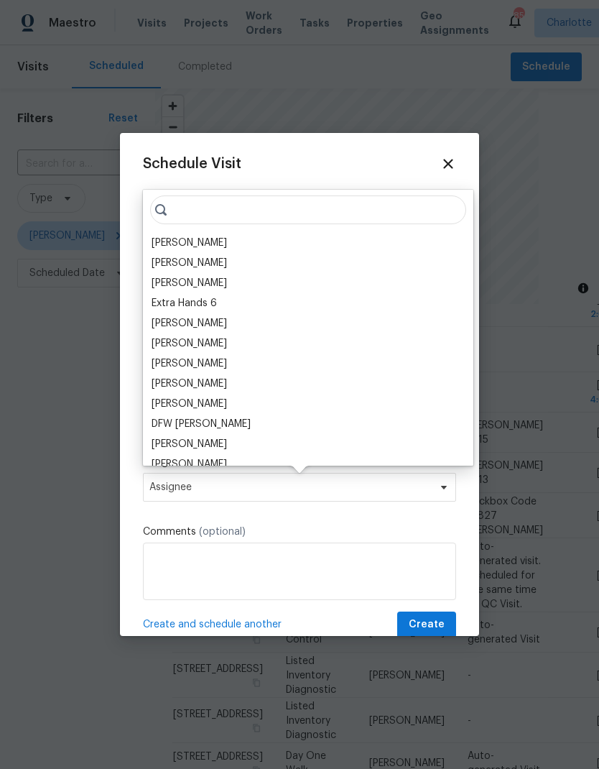
click at [204, 249] on div "[PERSON_NAME]" at bounding box center [189, 243] width 75 height 14
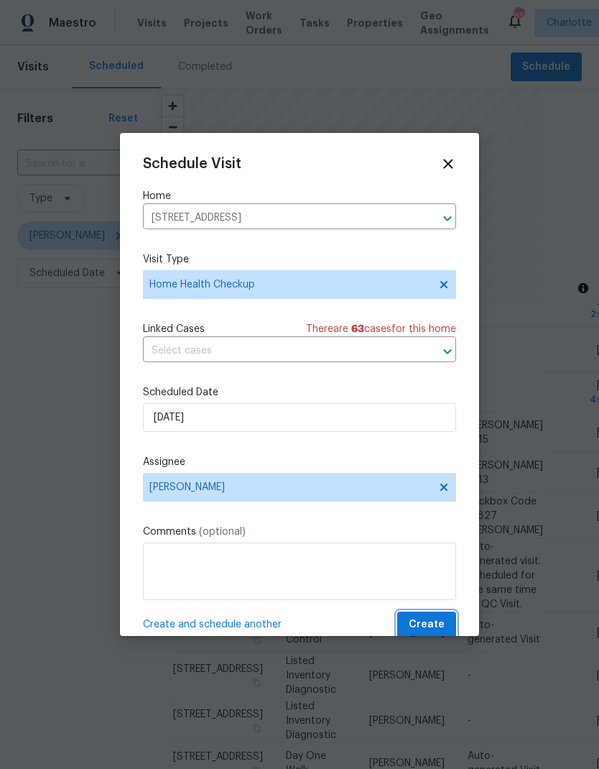
click at [438, 629] on span "Create" at bounding box center [427, 625] width 36 height 18
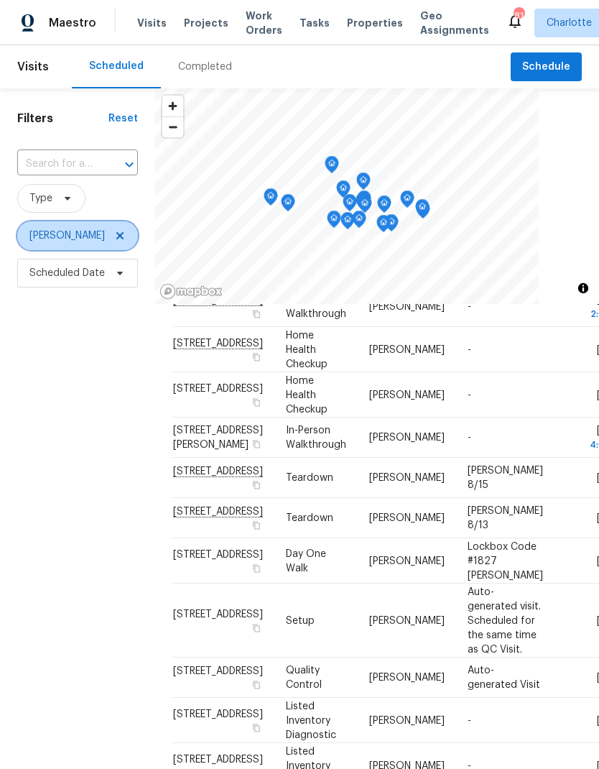
click at [100, 228] on span "[PERSON_NAME]" at bounding box center [77, 235] width 121 height 29
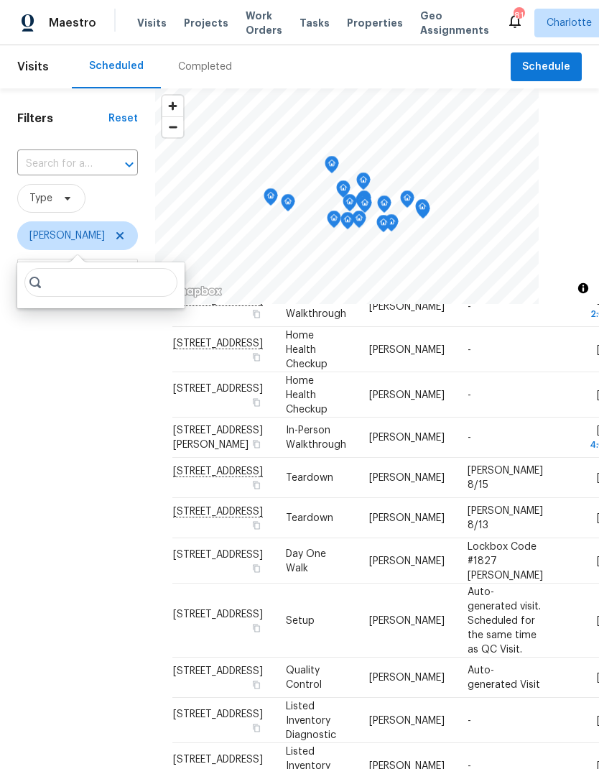
click at [184, 25] on span "Projects" at bounding box center [206, 23] width 45 height 14
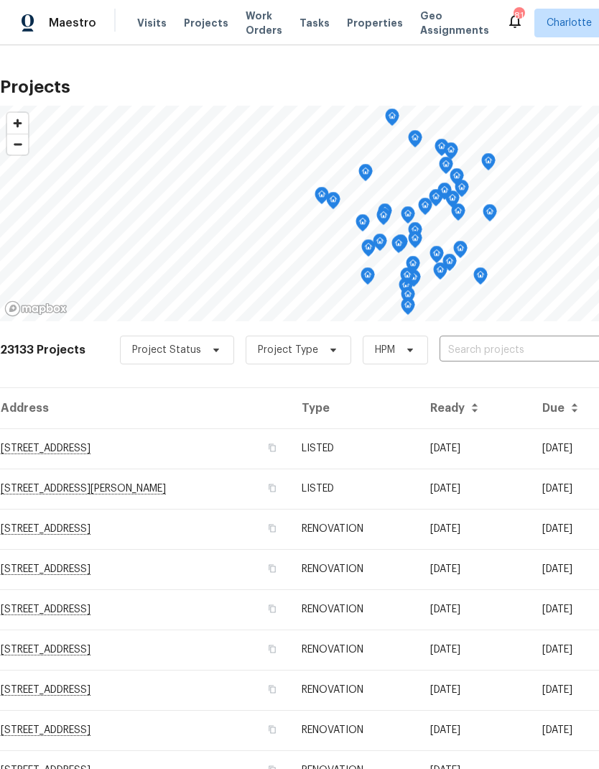
click at [537, 351] on input "text" at bounding box center [522, 350] width 164 height 22
type input "1006 wil"
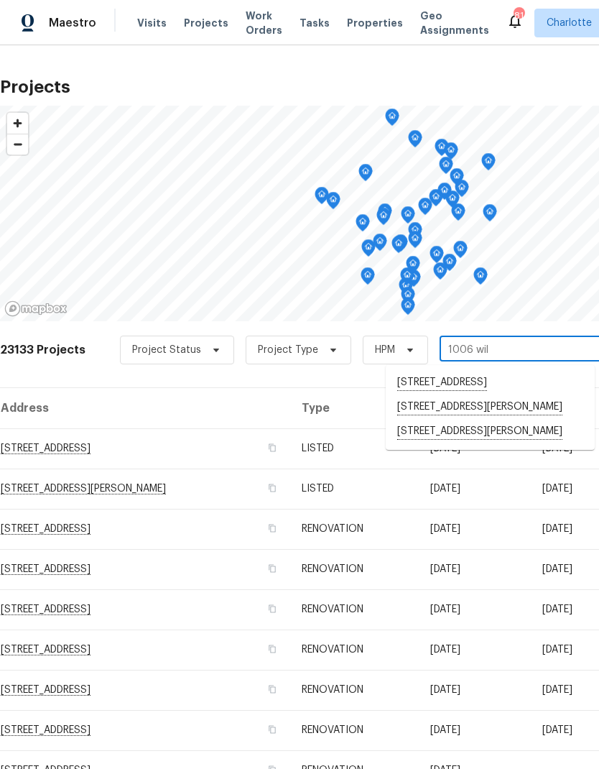
click at [513, 419] on li "1006 Wilson Blvd, Dallas, NC 28034" at bounding box center [490, 407] width 209 height 24
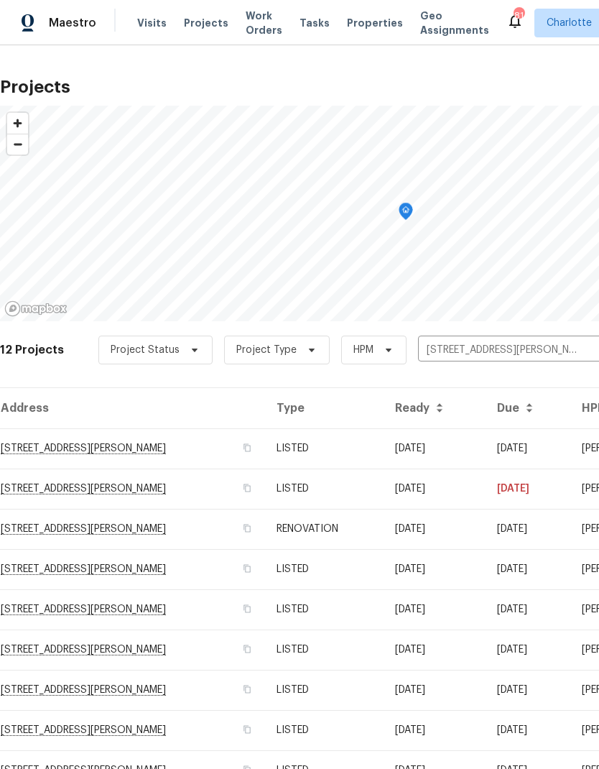
click at [509, 442] on td "07/28/25" at bounding box center [528, 448] width 85 height 40
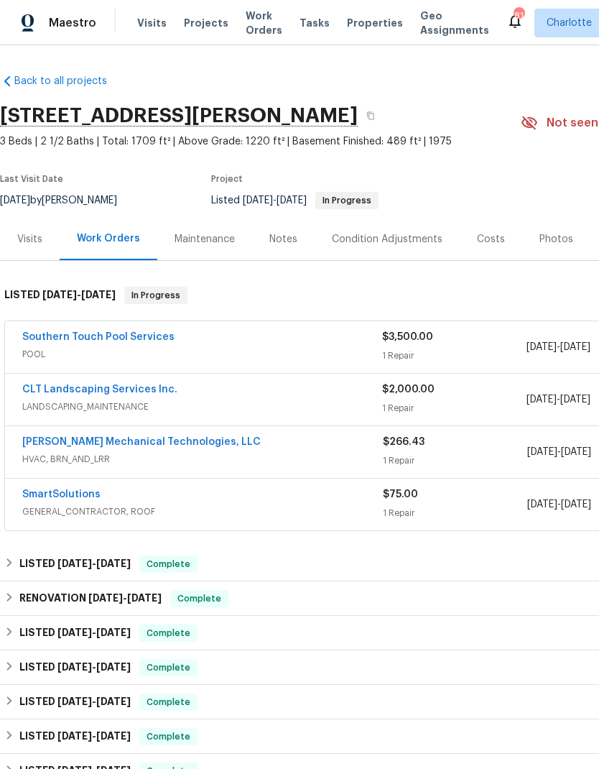
click at [34, 336] on link "Southern Touch Pool Services" at bounding box center [98, 337] width 152 height 10
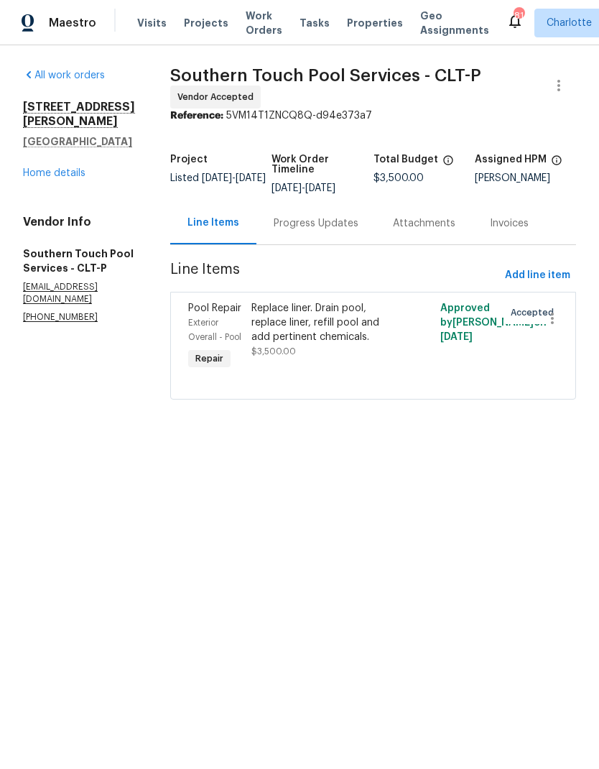
click at [333, 222] on div "Progress Updates" at bounding box center [316, 223] width 85 height 14
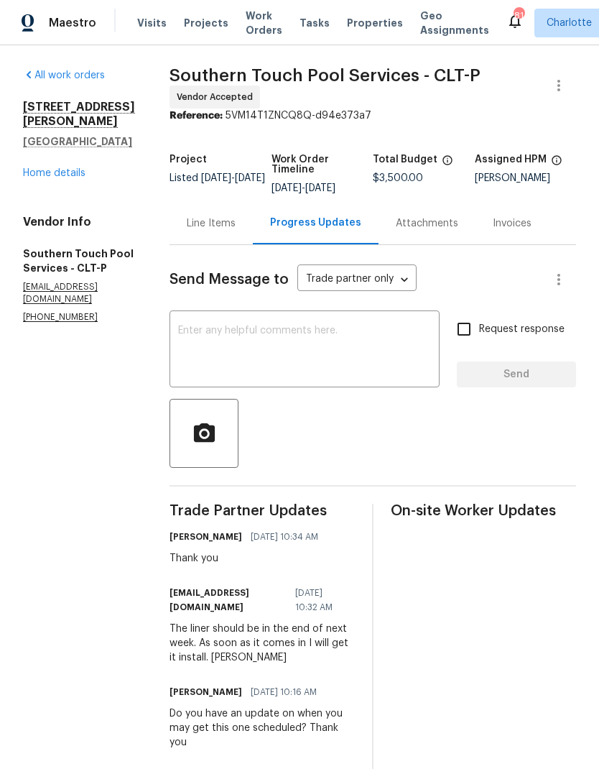
click at [392, 351] on textarea at bounding box center [304, 350] width 253 height 50
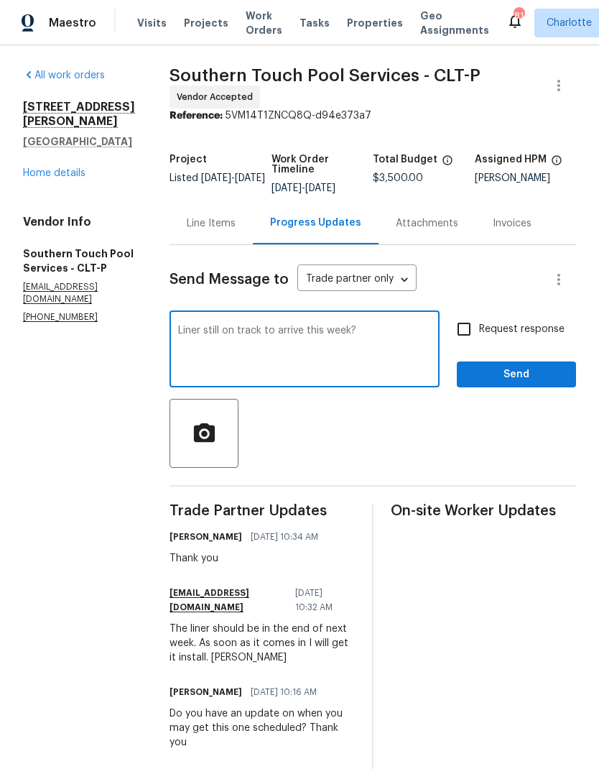
type textarea "Liner still on track to arrive this week?"
click at [476, 332] on input "Request response" at bounding box center [464, 329] width 30 height 30
checkbox input "true"
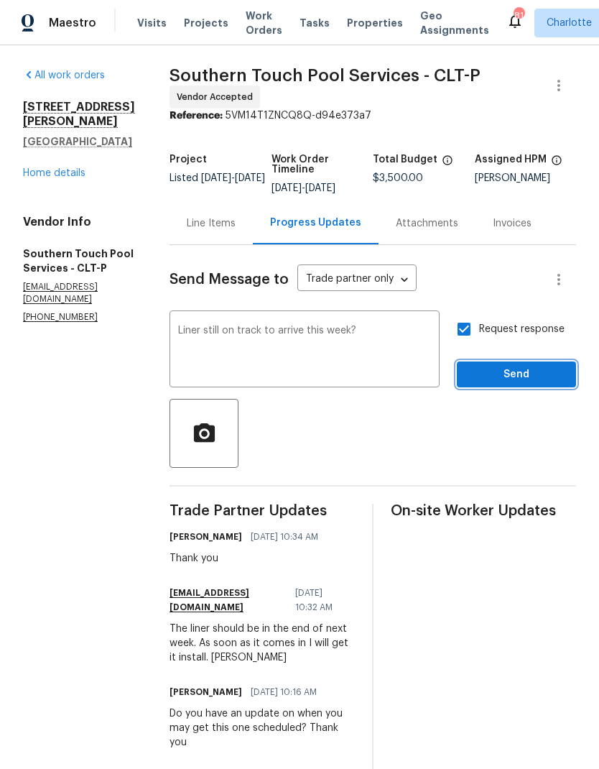
click at [524, 368] on span "Send" at bounding box center [516, 375] width 96 height 18
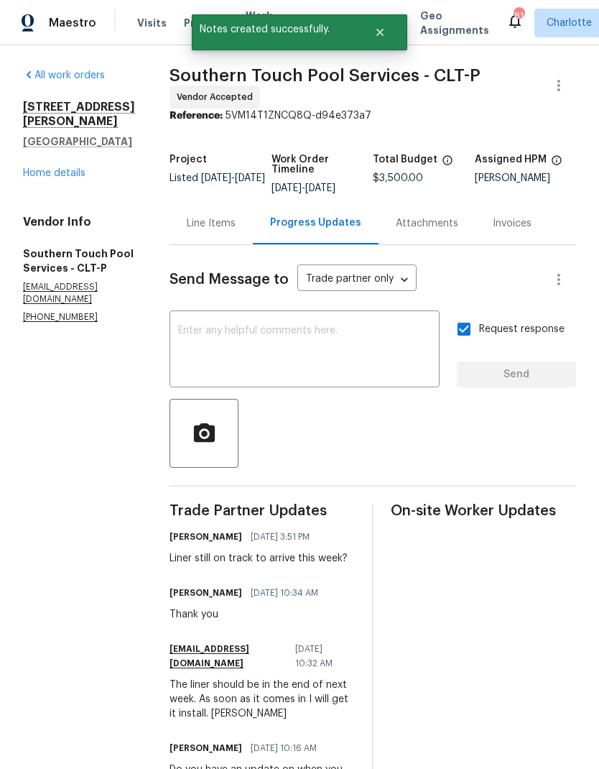
click at [73, 168] on link "Home details" at bounding box center [54, 173] width 62 height 10
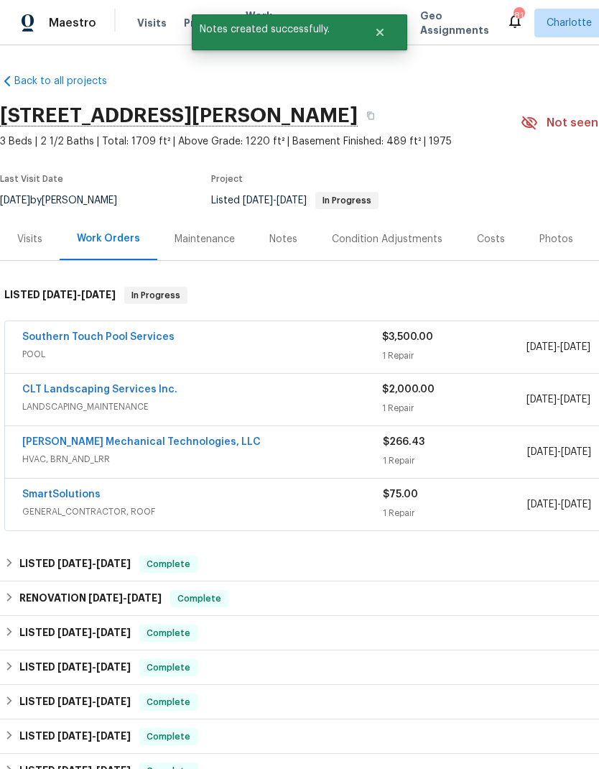
click at [156, 386] on link "CLT Landscaping Services Inc." at bounding box center [99, 389] width 155 height 10
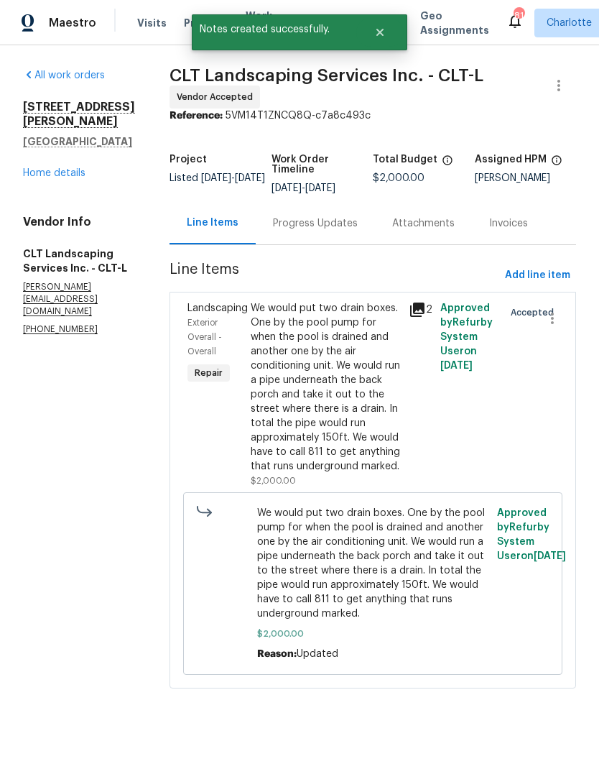
click at [320, 226] on div "Progress Updates" at bounding box center [315, 223] width 85 height 14
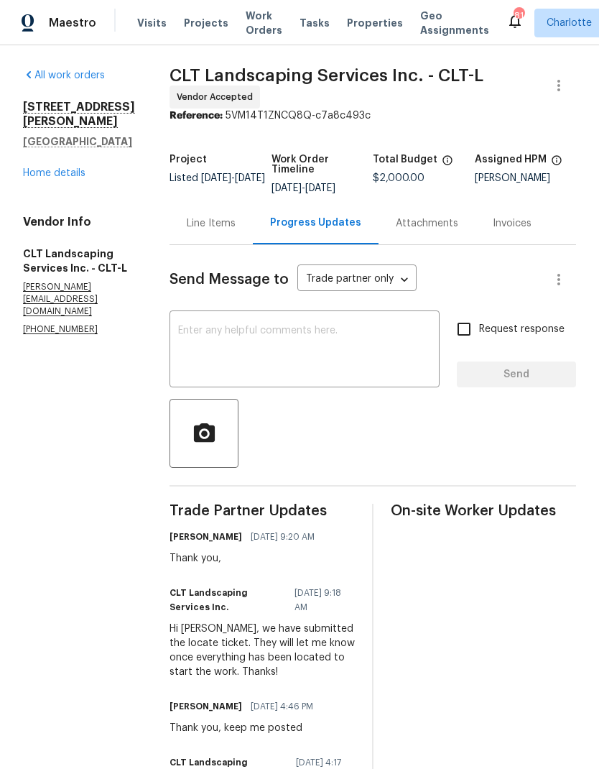
click at [381, 339] on textarea at bounding box center [304, 350] width 253 height 50
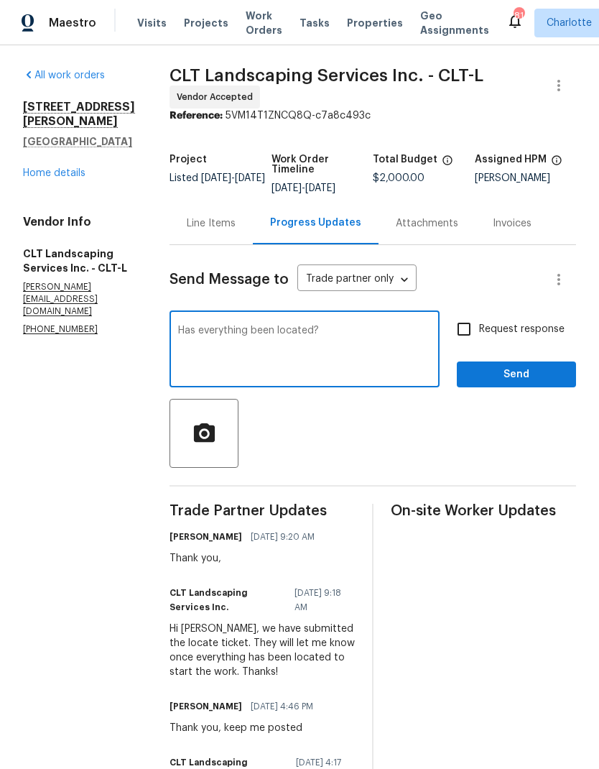
type textarea "Has everything been located?"
click at [473, 327] on input "Request response" at bounding box center [464, 329] width 30 height 30
checkbox input "true"
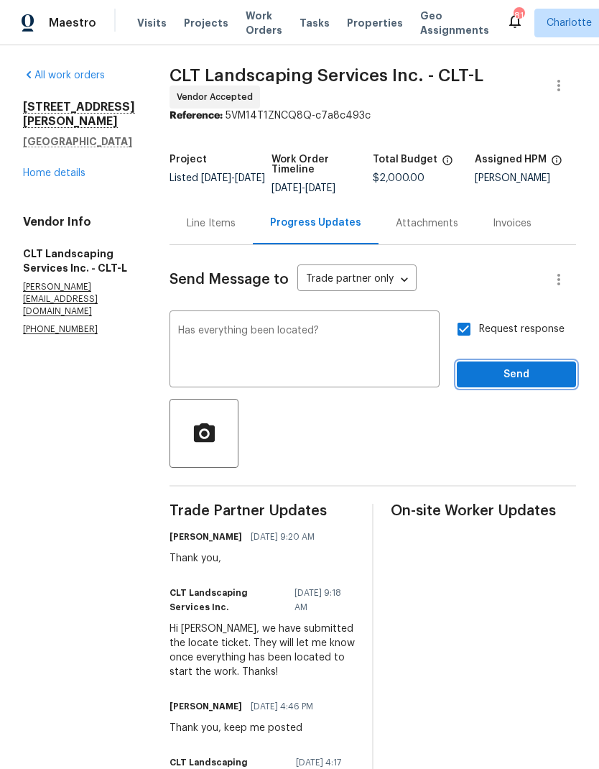
click at [540, 371] on span "Send" at bounding box center [516, 375] width 96 height 18
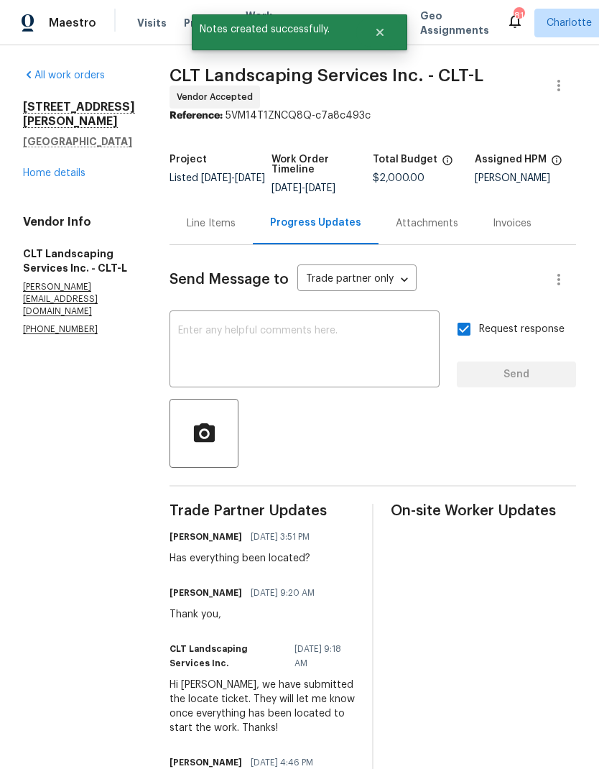
click at [39, 168] on link "Home details" at bounding box center [54, 173] width 62 height 10
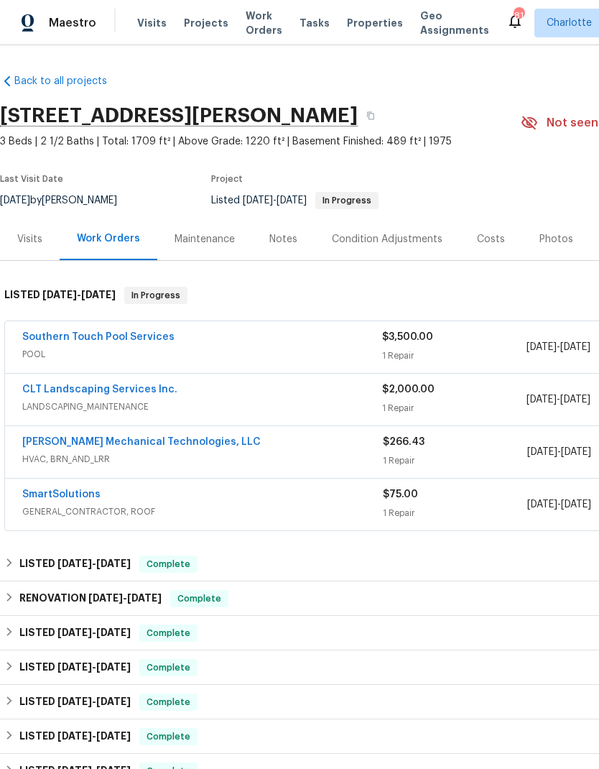
click at [378, 36] on icon "Close" at bounding box center [379, 32] width 7 height 7
click at [190, 19] on span "Projects" at bounding box center [206, 23] width 45 height 14
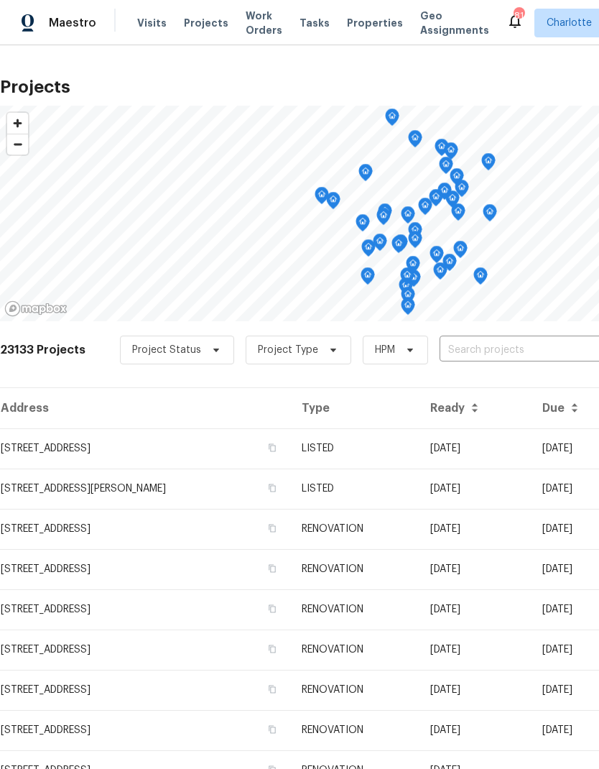
click at [493, 349] on input "text" at bounding box center [522, 350] width 164 height 22
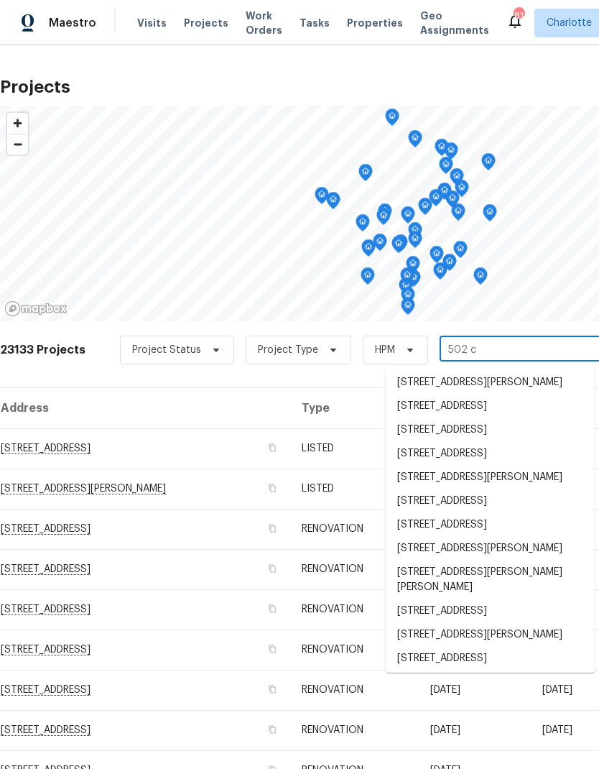
type input "502 ch"
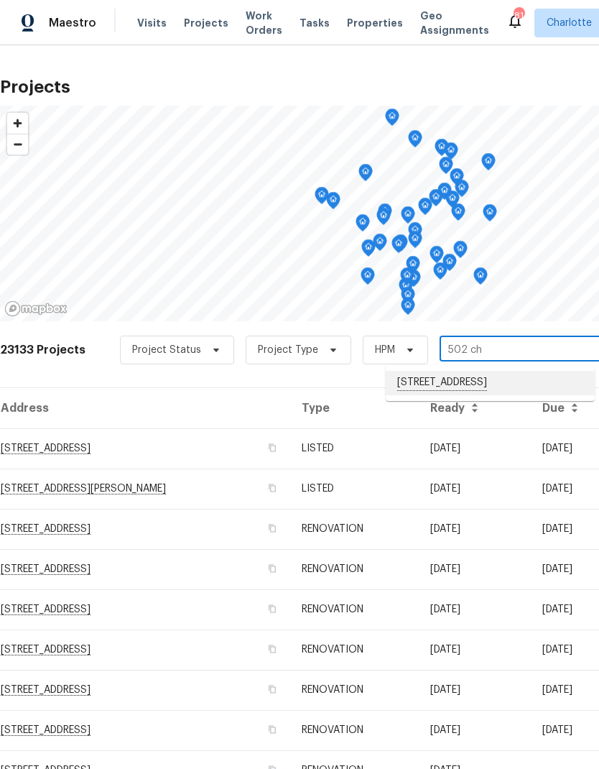
click at [529, 379] on li "502 Cherry St, Belmont, NC 28012" at bounding box center [490, 383] width 209 height 24
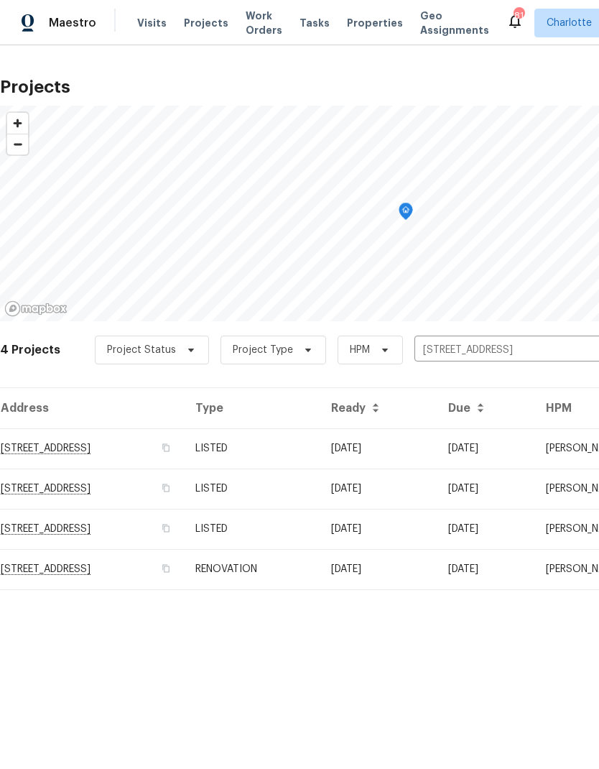
click at [514, 447] on td "08/15/25" at bounding box center [486, 448] width 98 height 40
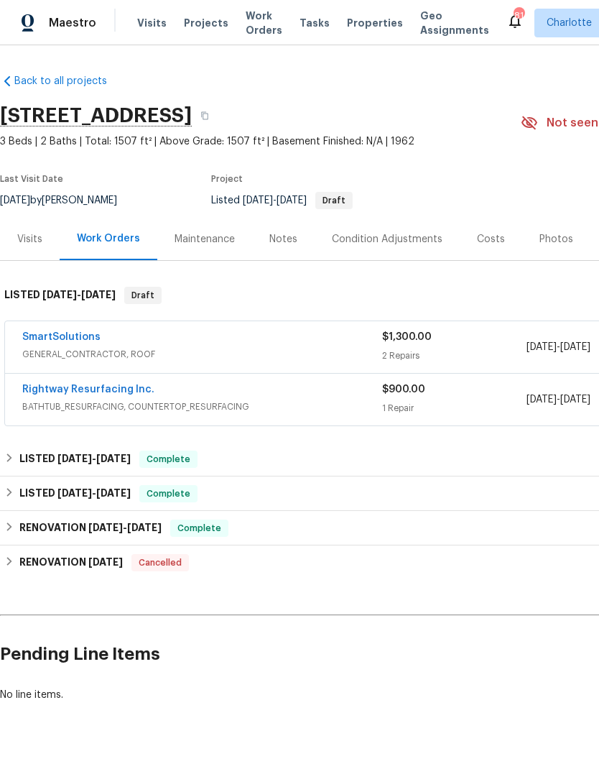
click at [50, 337] on link "SmartSolutions" at bounding box center [61, 337] width 78 height 10
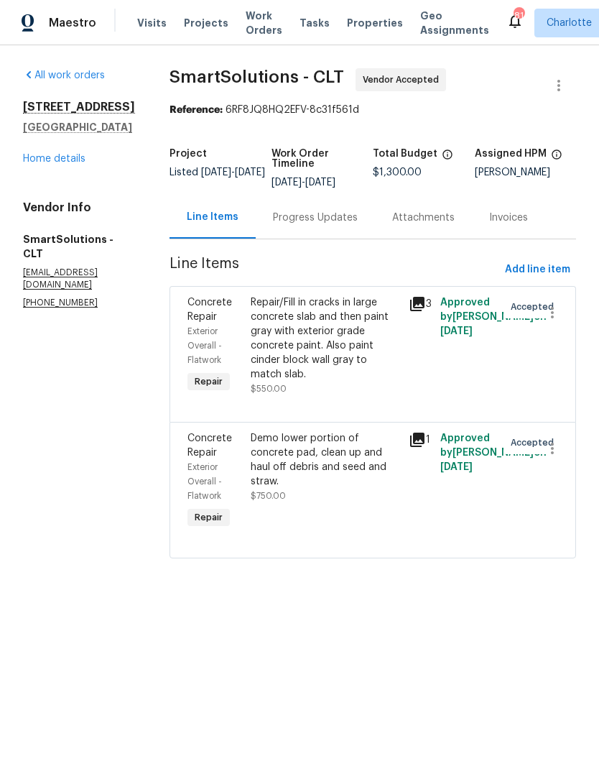
click at [334, 213] on div "Progress Updates" at bounding box center [315, 217] width 85 height 14
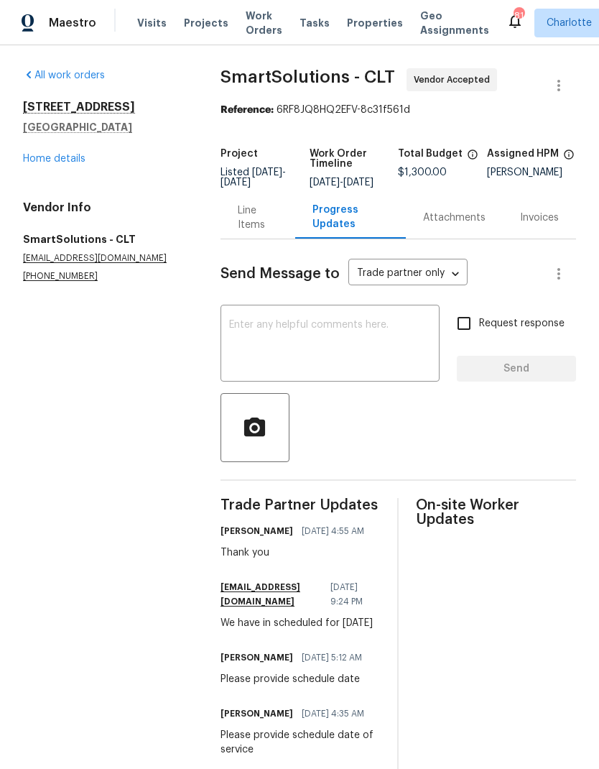
click at [414, 330] on textarea at bounding box center [330, 345] width 202 height 50
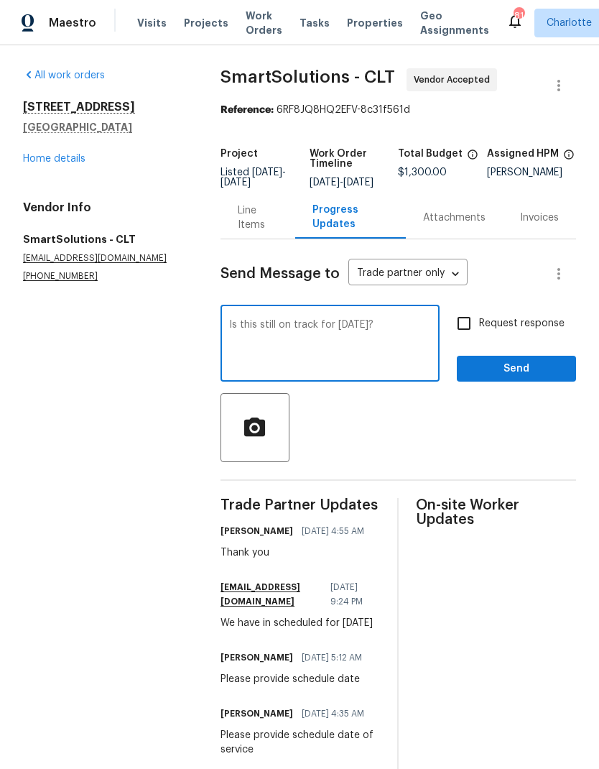
type textarea "Is this still on track for Tuesday?"
click at [471, 338] on input "Request response" at bounding box center [464, 323] width 30 height 30
checkbox input "true"
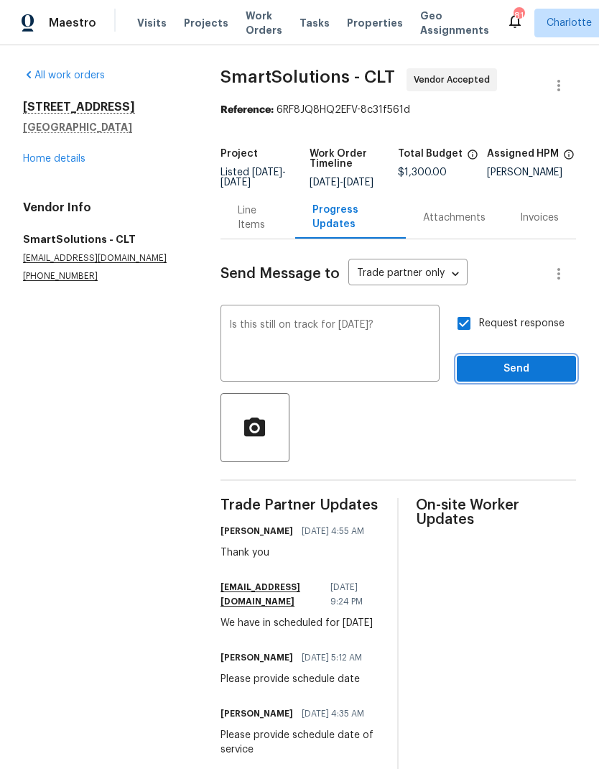
click at [522, 370] on button "Send" at bounding box center [516, 369] width 119 height 27
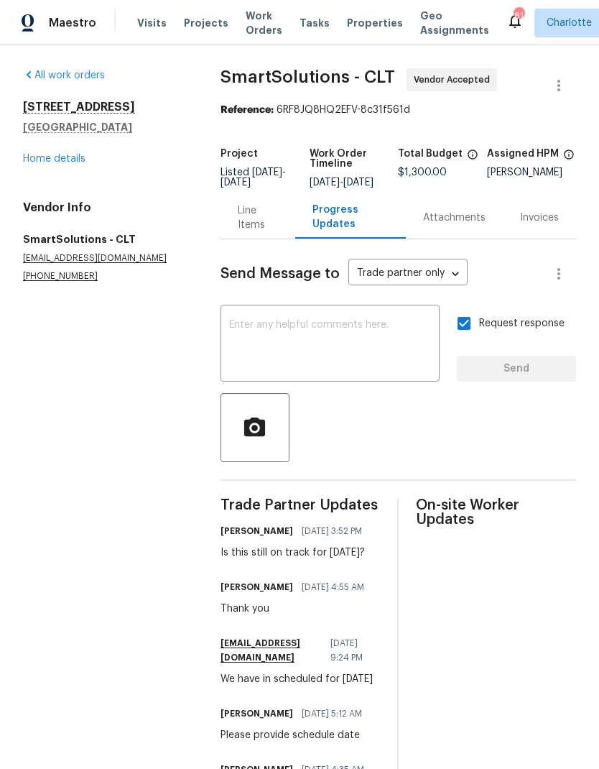
click at [139, 22] on span "Visits" at bounding box center [151, 23] width 29 height 14
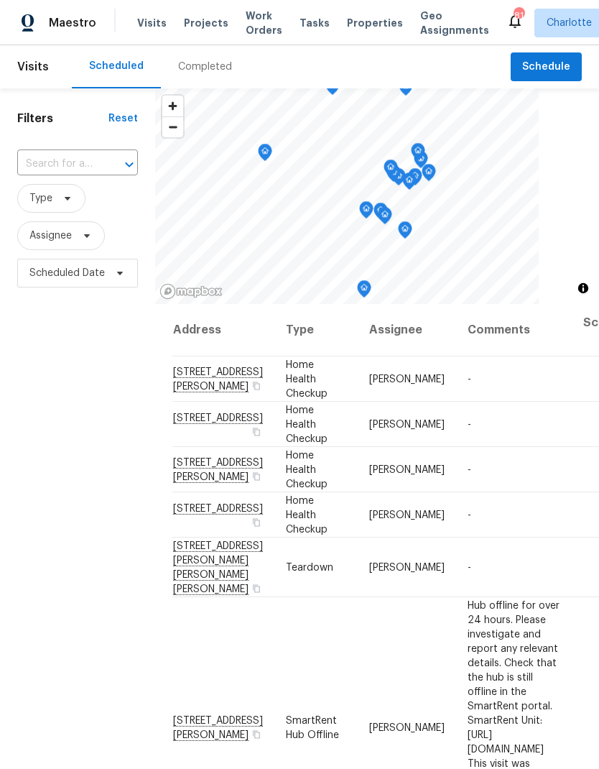
click at [193, 65] on div "Completed" at bounding box center [205, 67] width 54 height 14
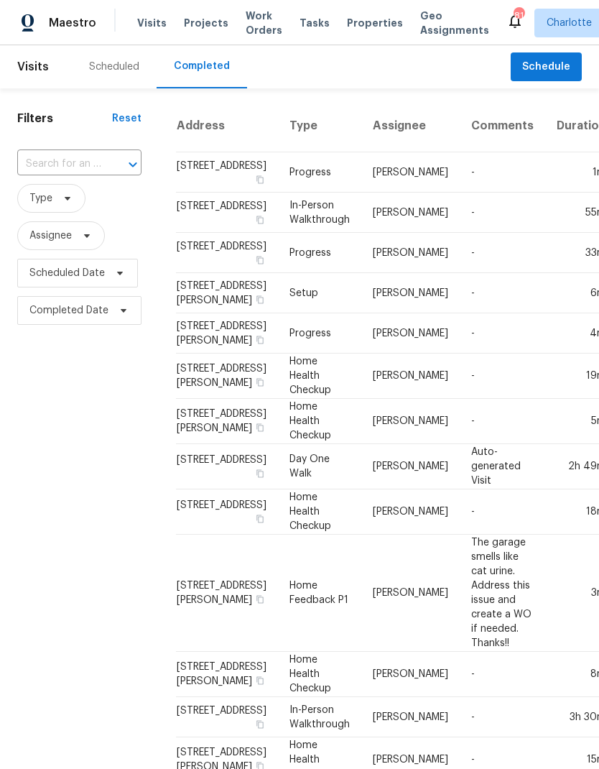
click at [40, 167] on input "text" at bounding box center [59, 164] width 84 height 22
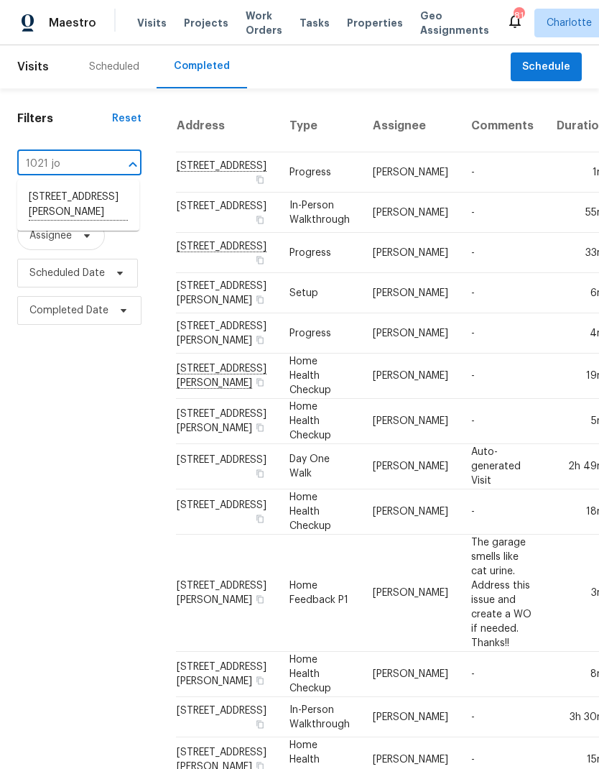
type input "1021 j"
click at [56, 204] on li "1021 Joselynn Dr, Gastonia, NC 28054" at bounding box center [78, 205] width 122 height 40
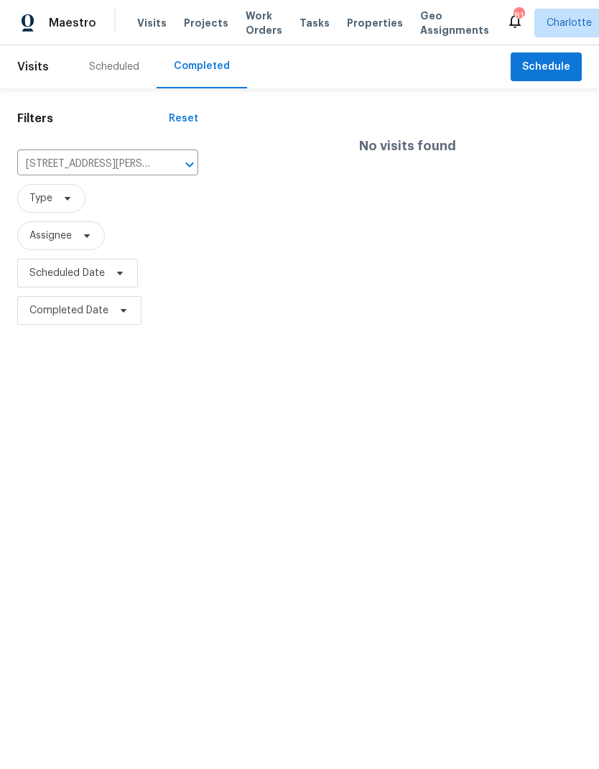
click at [171, 164] on icon "Clear" at bounding box center [171, 164] width 9 height 9
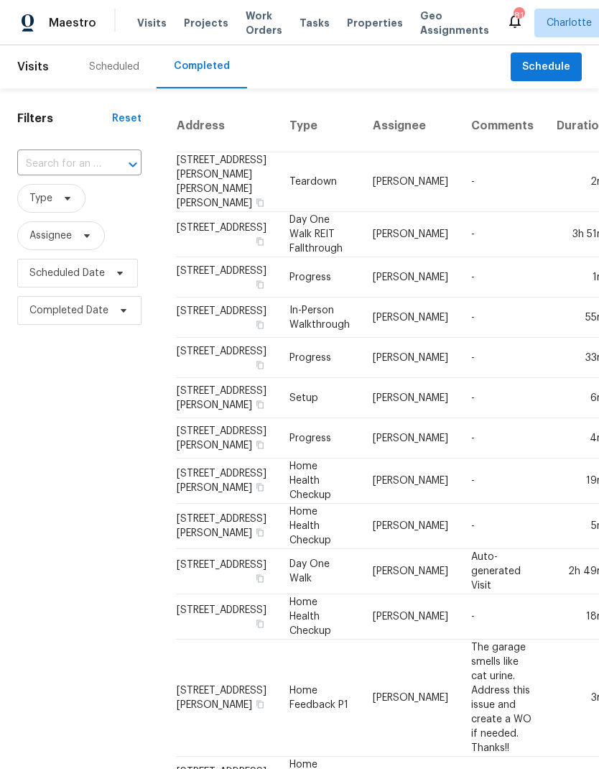
click at [31, 164] on input "text" at bounding box center [59, 164] width 84 height 22
type input "5228 sun"
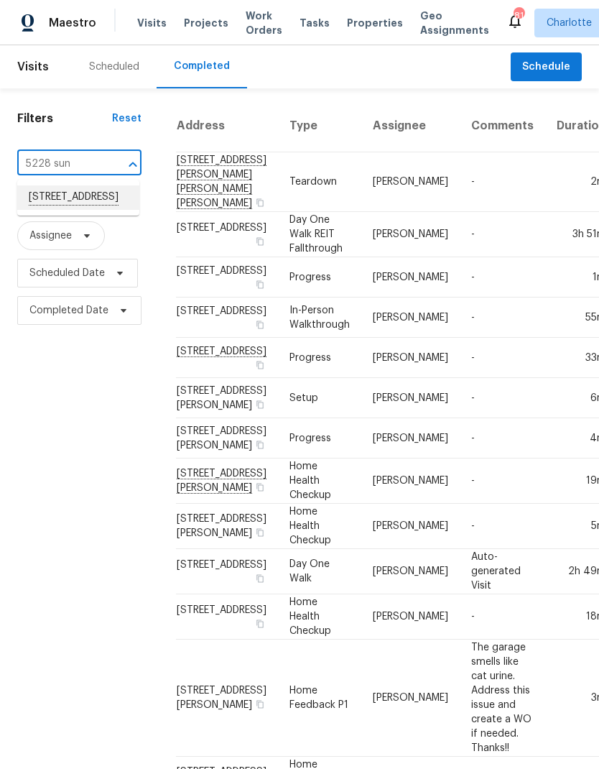
click at [43, 200] on li "5228 Sunriver Rd, Gastonia, NC 28054" at bounding box center [78, 197] width 122 height 24
